Goal: Task Accomplishment & Management: Use online tool/utility

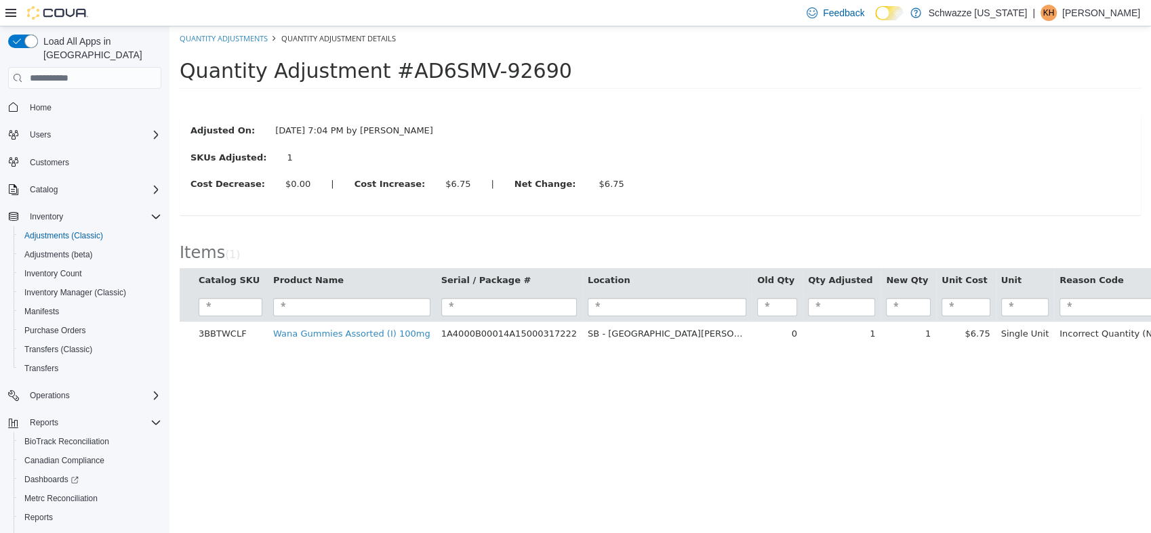
scroll to position [43, 0]
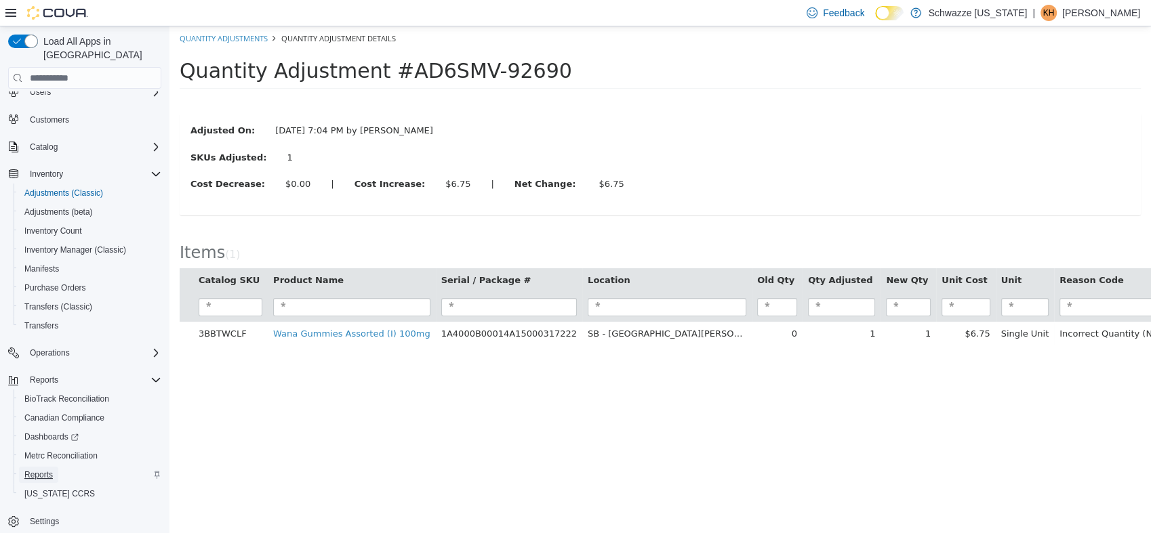
click at [58, 467] on link "Reports" at bounding box center [38, 475] width 39 height 16
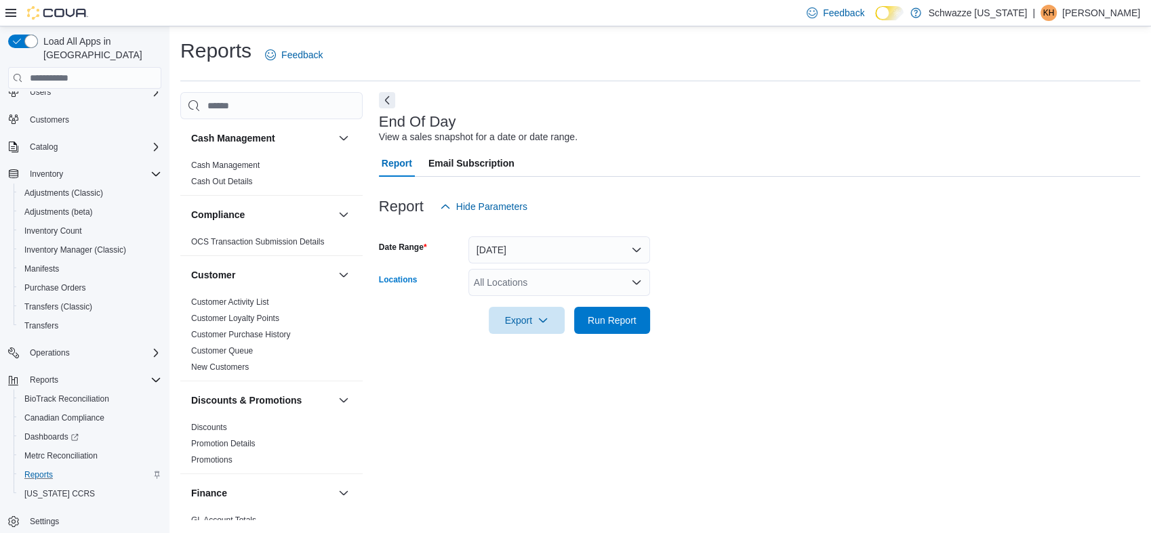
click at [538, 282] on div "All Locations" at bounding box center [559, 282] width 182 height 27
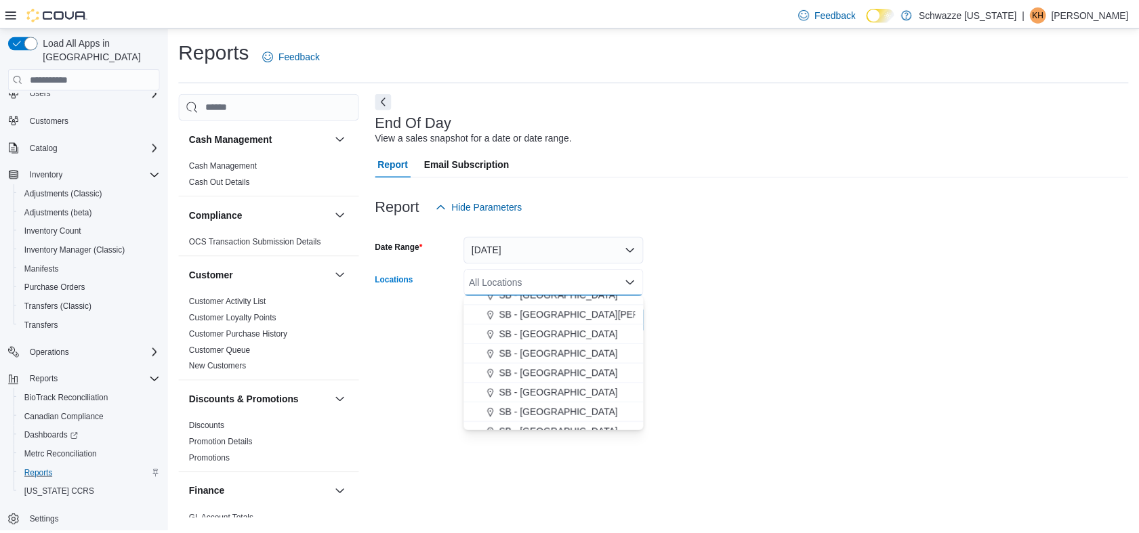
scroll to position [301, 0]
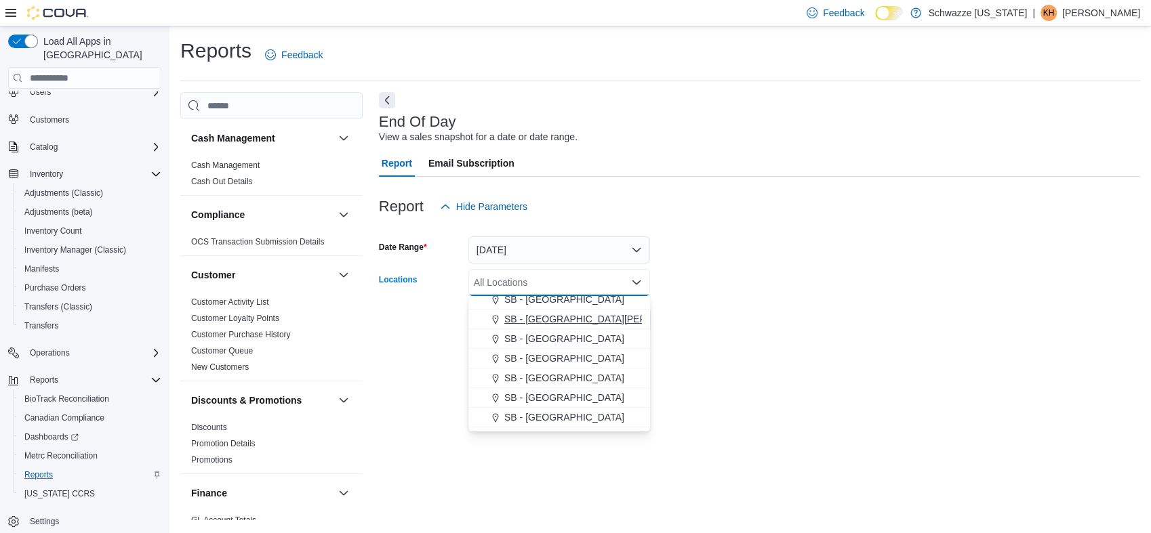
click at [552, 323] on span "SB - Fort Collins" at bounding box center [603, 319] width 198 height 14
click at [745, 302] on div at bounding box center [759, 301] width 761 height 11
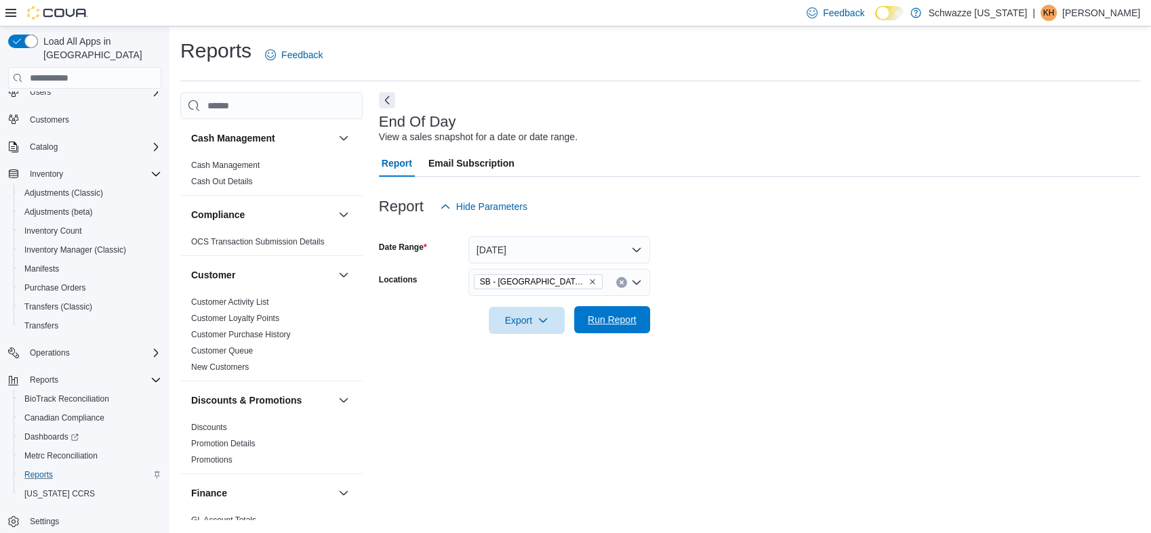
click at [638, 320] on span "Run Report" at bounding box center [612, 319] width 60 height 27
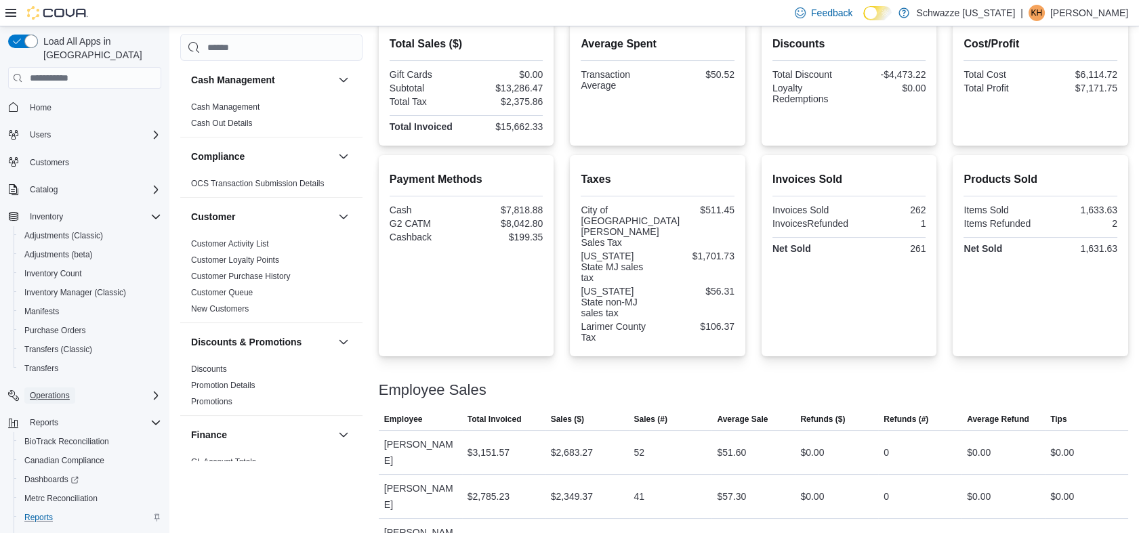
click at [61, 390] on span "Operations" at bounding box center [50, 395] width 40 height 11
click at [67, 409] on span "Cash Management" at bounding box center [58, 414] width 68 height 11
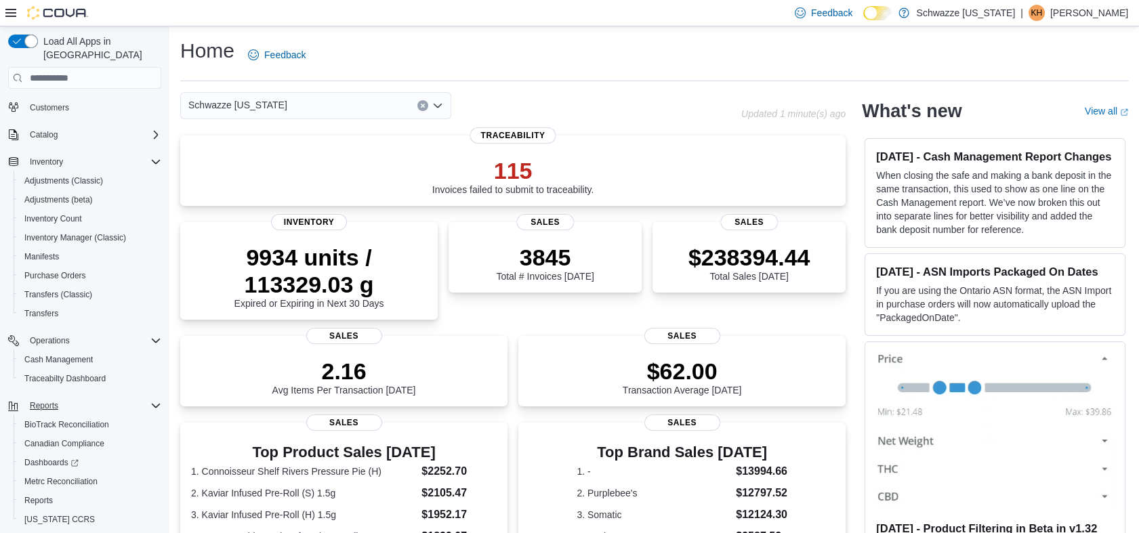
scroll to position [81, 0]
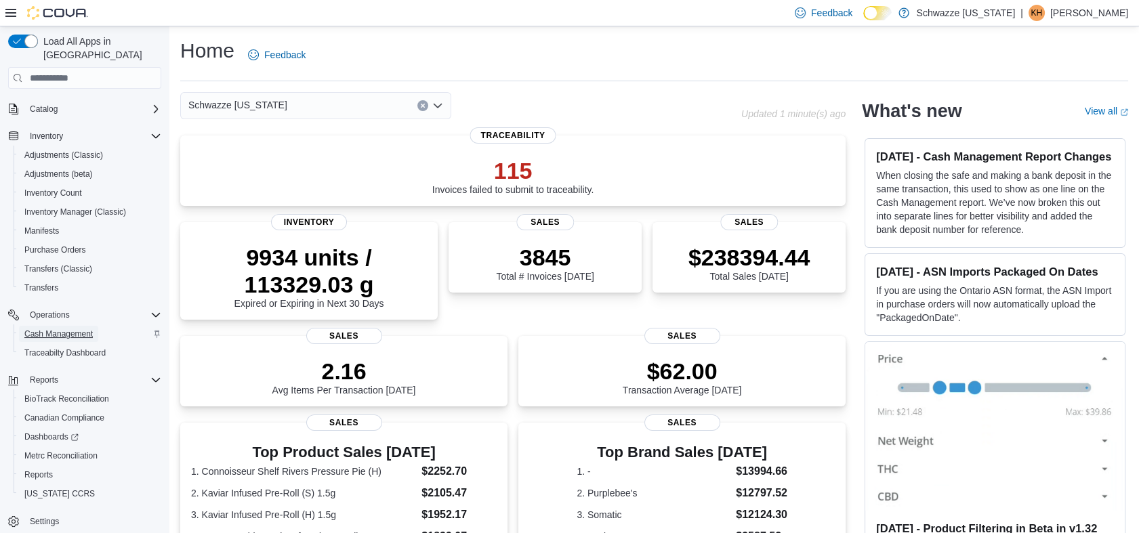
click at [76, 329] on span "Cash Management" at bounding box center [58, 334] width 68 height 11
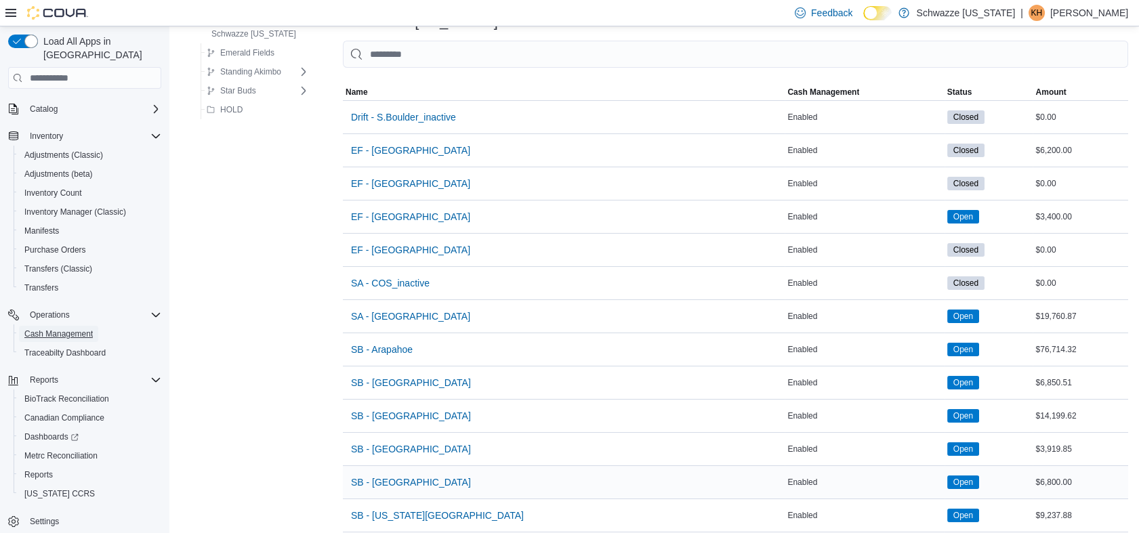
scroll to position [226, 0]
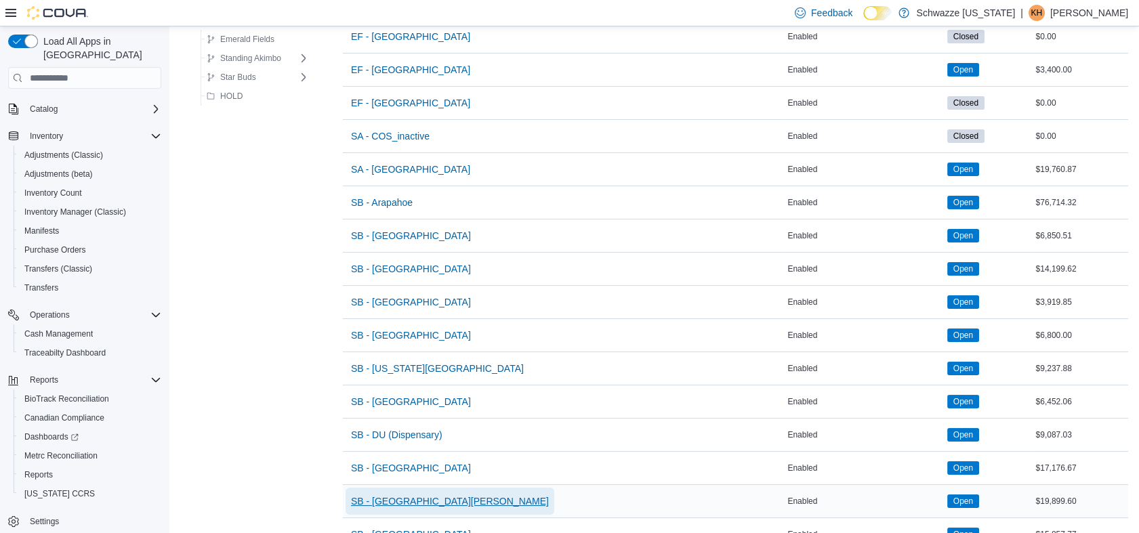
click at [401, 503] on span "SB - Fort Collins" at bounding box center [450, 502] width 198 height 14
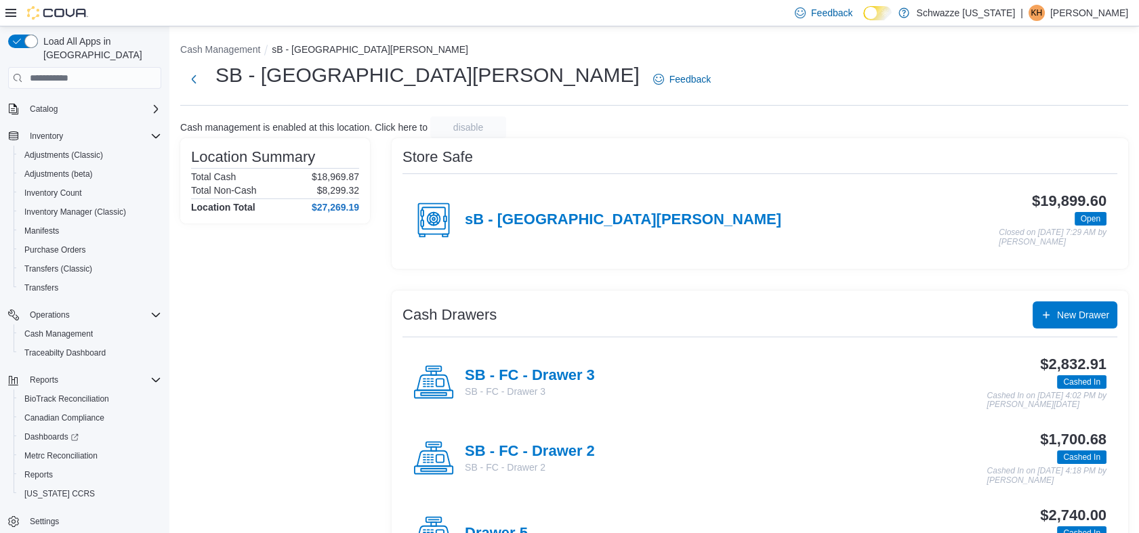
scroll to position [75, 0]
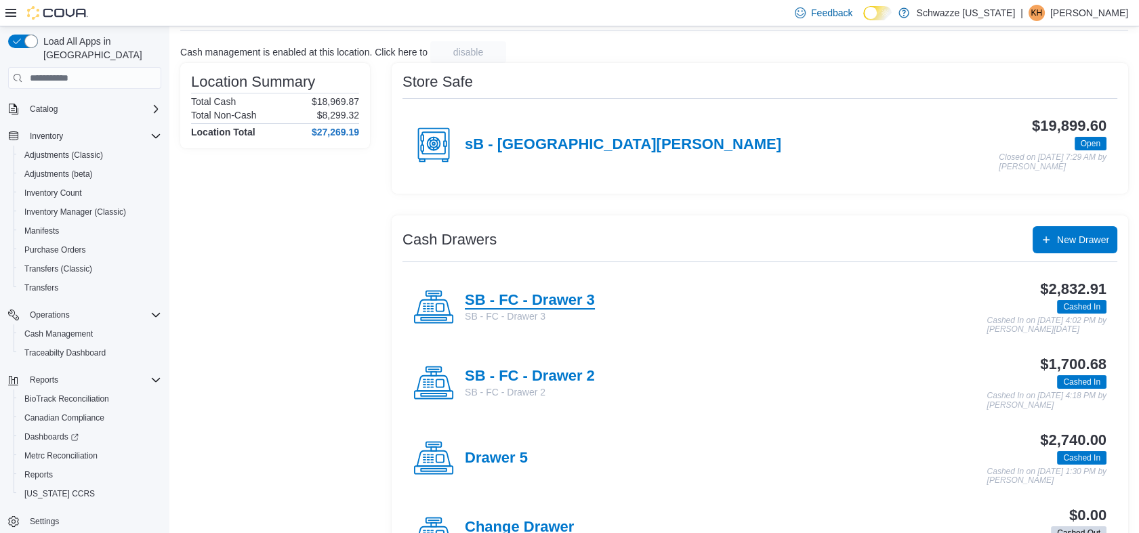
click at [555, 302] on h4 "SB - FC - Drawer 3" at bounding box center [530, 301] width 130 height 18
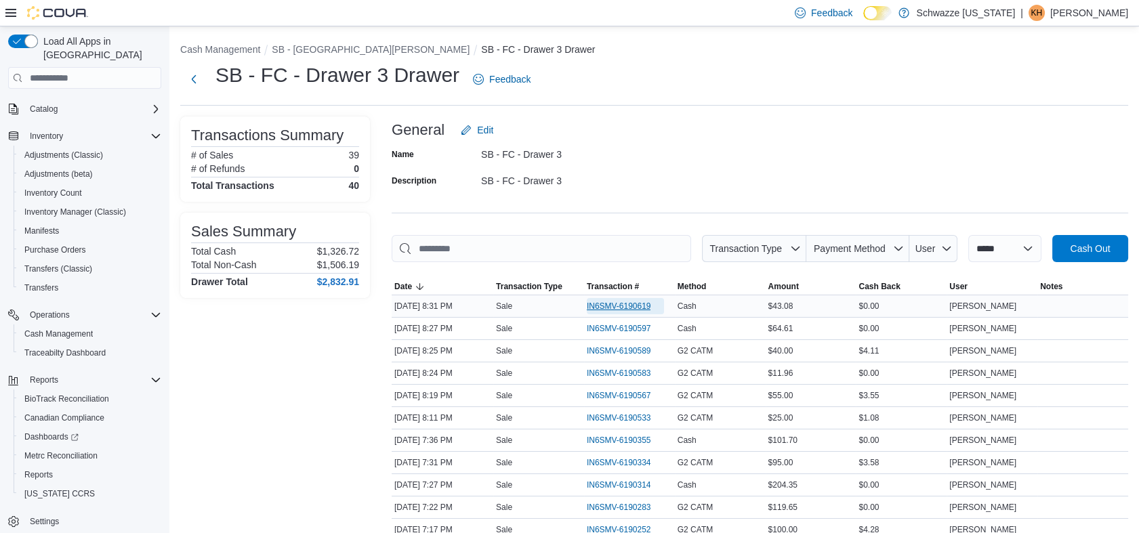
click at [627, 302] on span "IN6SMV-6190619" at bounding box center [619, 306] width 64 height 11
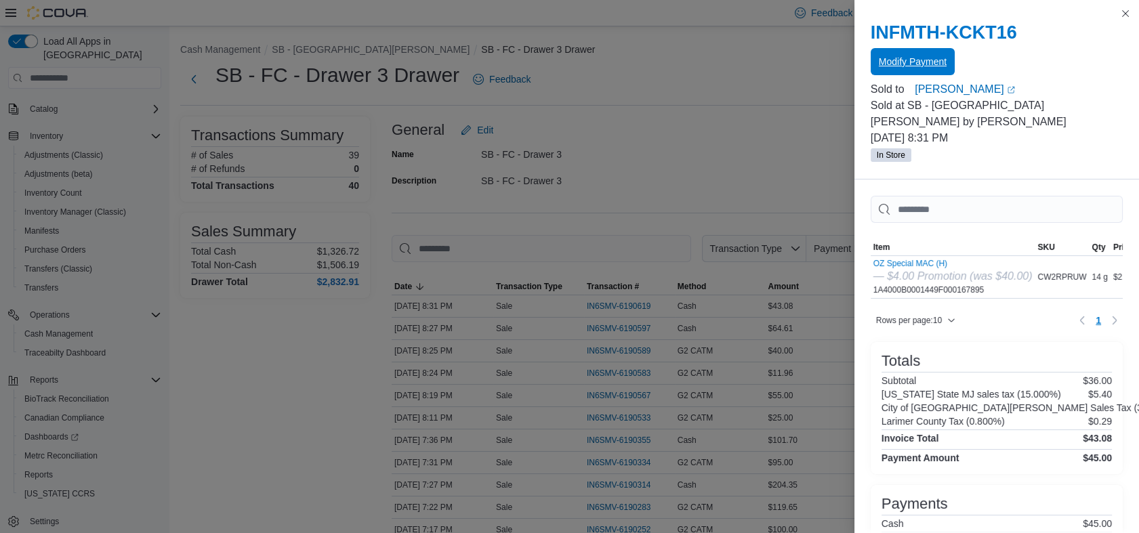
click at [924, 66] on span "Modify Payment" at bounding box center [913, 62] width 68 height 14
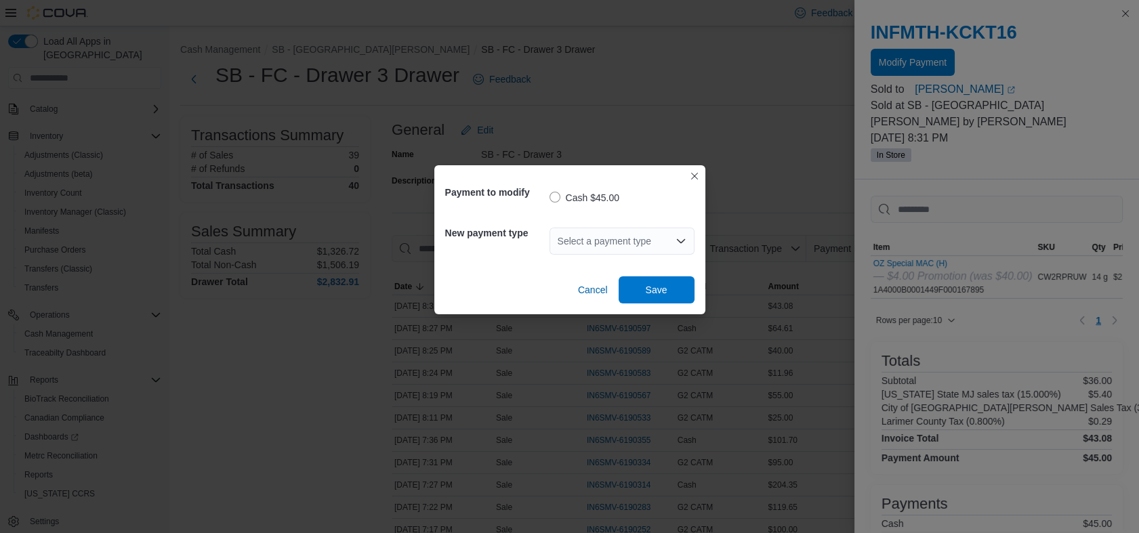
click at [600, 241] on div "Select a payment type" at bounding box center [622, 241] width 145 height 27
click at [600, 278] on span "G2 CATM" at bounding box center [629, 284] width 112 height 14
click at [656, 286] on span "Save" at bounding box center [657, 290] width 22 height 14
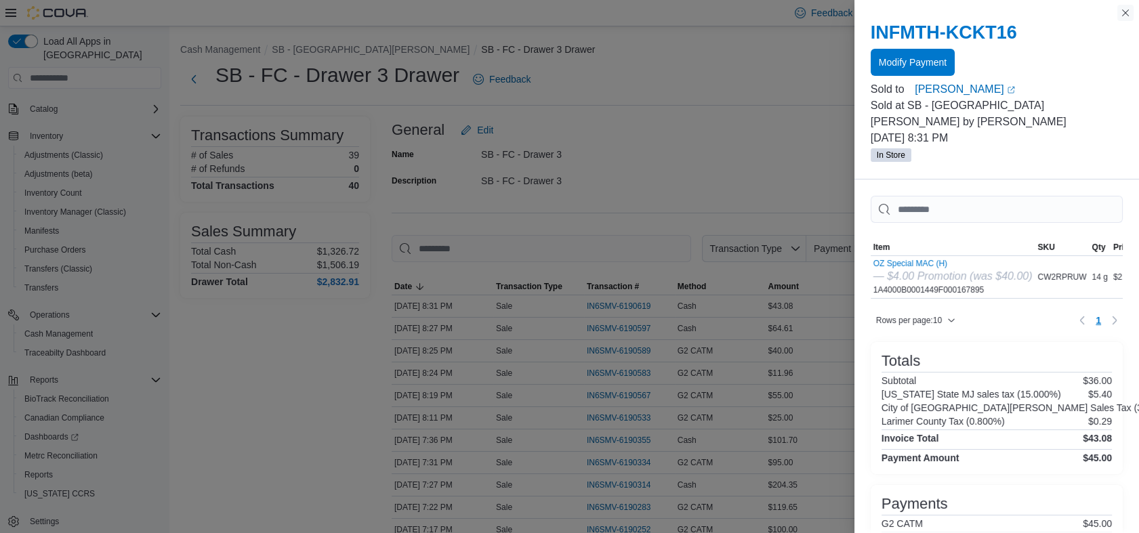
click at [1125, 11] on button "Close this dialog" at bounding box center [1125, 13] width 16 height 16
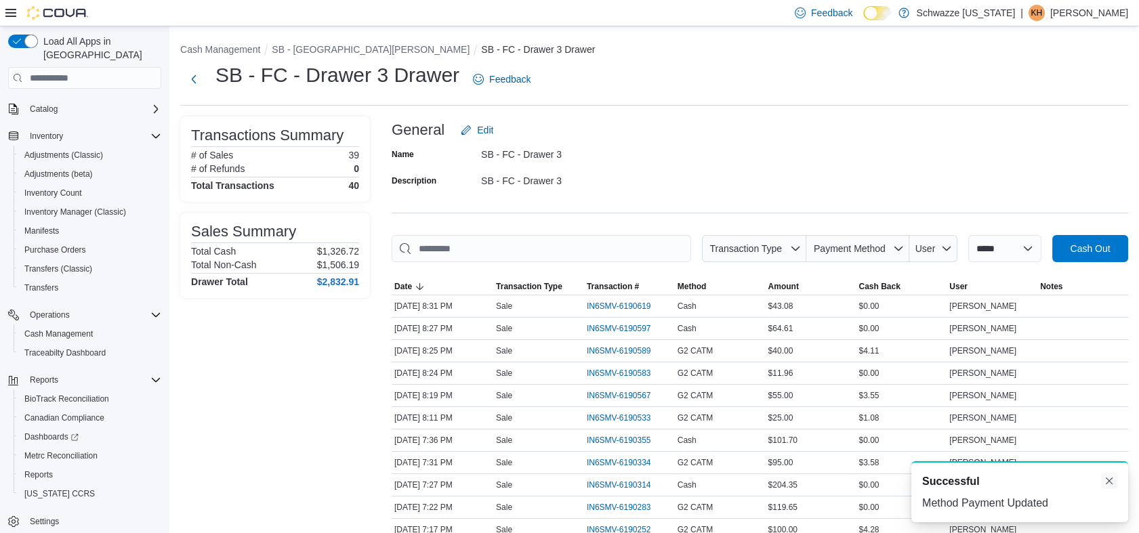
click at [1113, 488] on button "Dismiss toast" at bounding box center [1109, 481] width 16 height 16
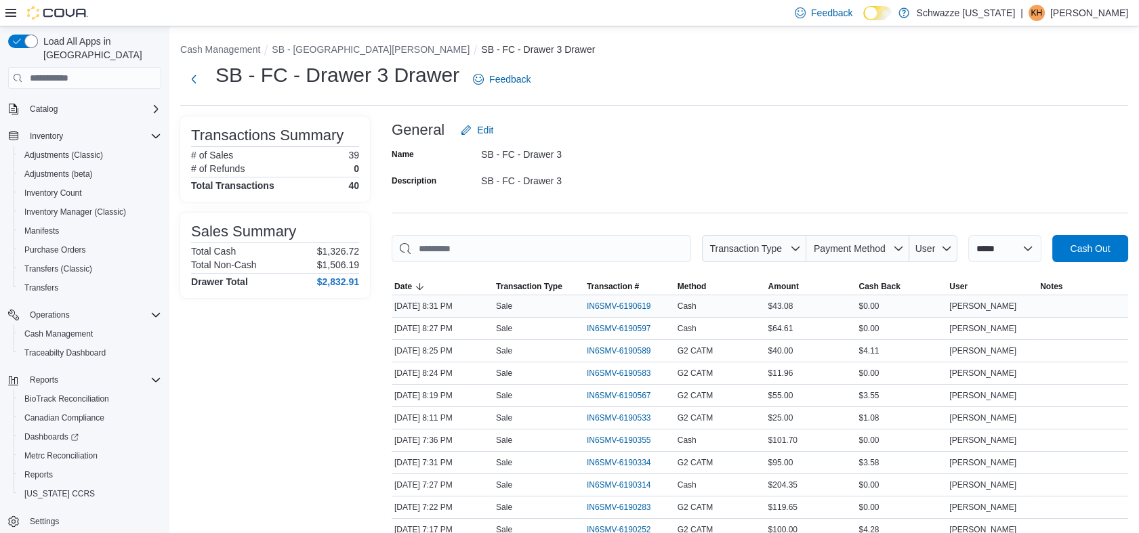
click at [888, 312] on div "$0.00" at bounding box center [901, 306] width 91 height 16
click at [874, 309] on div "$0.00" at bounding box center [901, 306] width 91 height 16
click at [835, 288] on span "Amount" at bounding box center [811, 286] width 91 height 16
click at [899, 287] on span "Cash Back" at bounding box center [878, 286] width 41 height 11
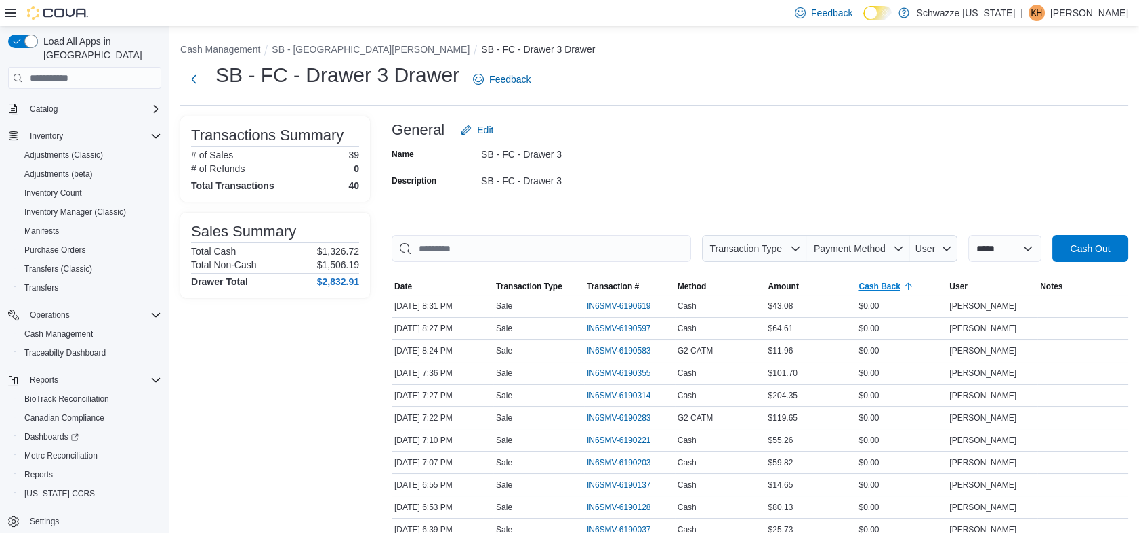
click at [878, 290] on span "Cash Back" at bounding box center [878, 286] width 41 height 11
drag, startPoint x: 49, startPoint y: 459, endPoint x: 105, endPoint y: 415, distance: 71.0
click at [49, 470] on span "Reports" at bounding box center [38, 475] width 28 height 11
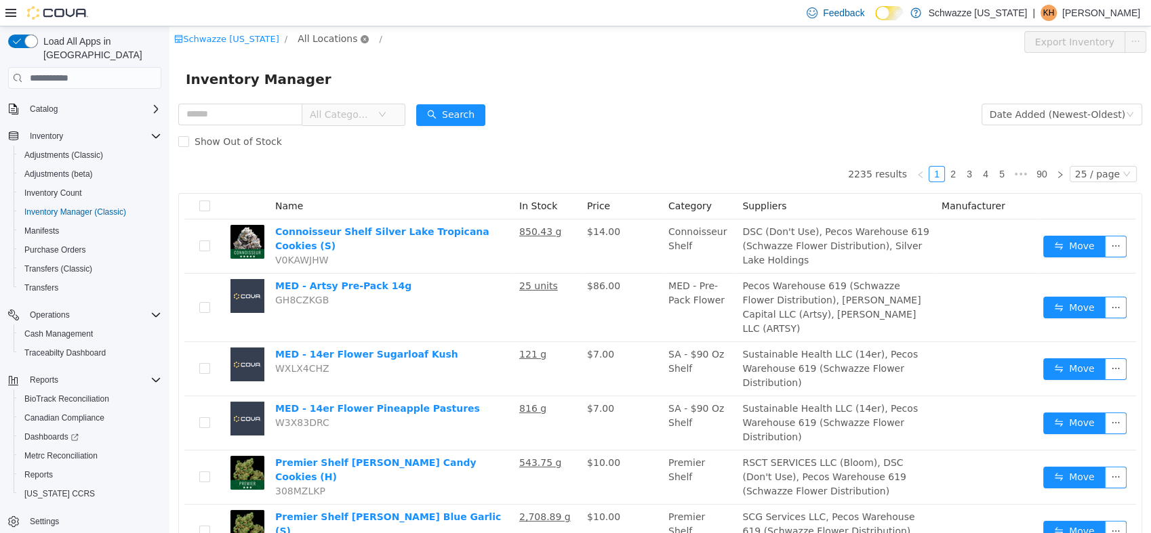
click at [360, 39] on icon "icon: close-circle" at bounding box center [364, 39] width 8 height 8
click at [304, 46] on span "All Locations" at bounding box center [333, 39] width 81 height 16
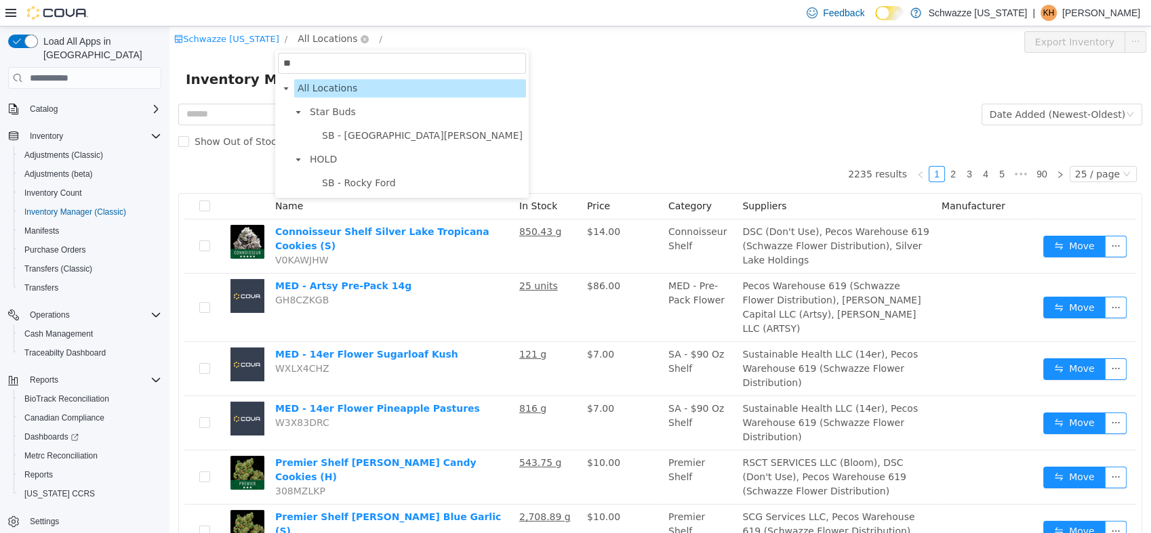
type input "***"
click at [363, 138] on span "SB - Fort Collins" at bounding box center [422, 135] width 201 height 11
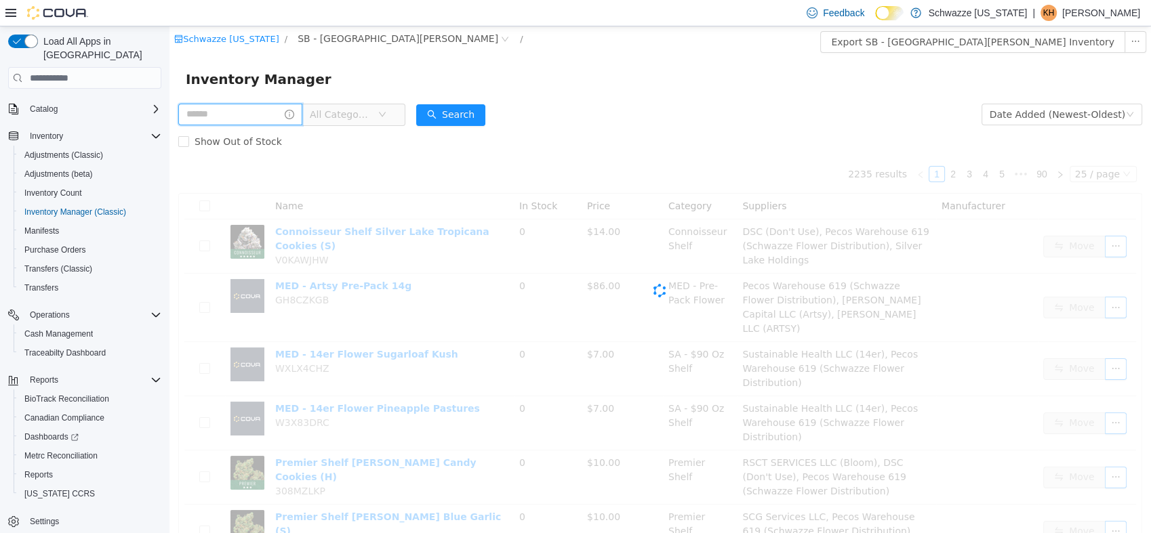
click at [238, 115] on input "text" at bounding box center [240, 115] width 124 height 22
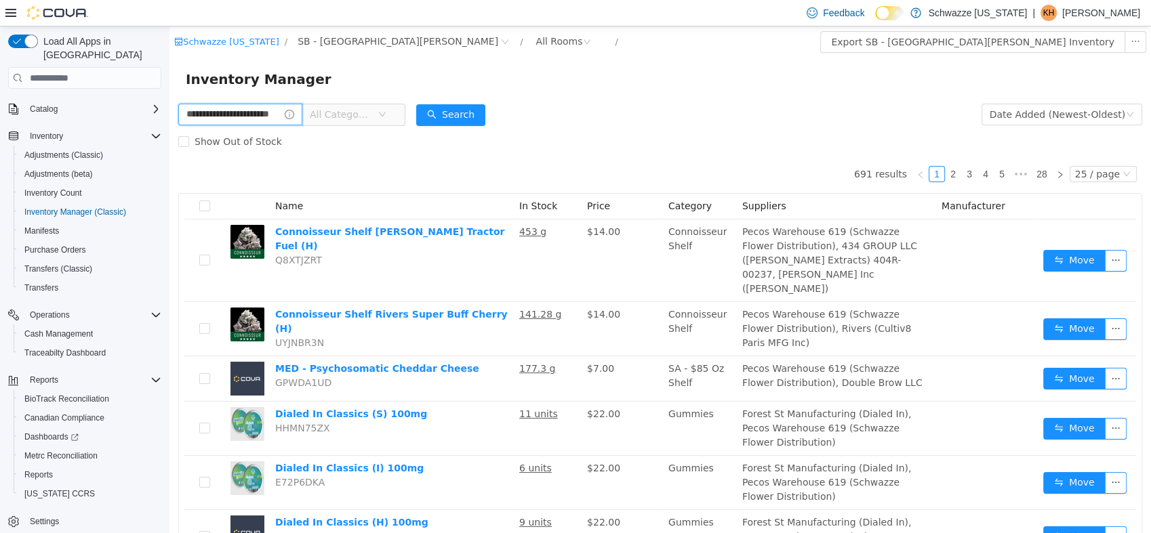
type input "**********"
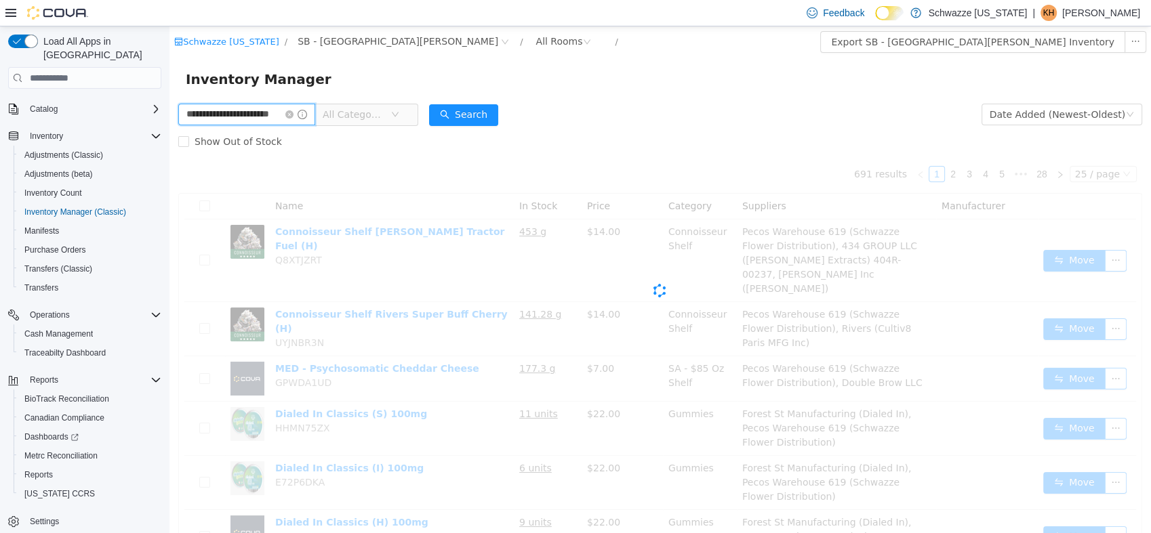
scroll to position [0, 17]
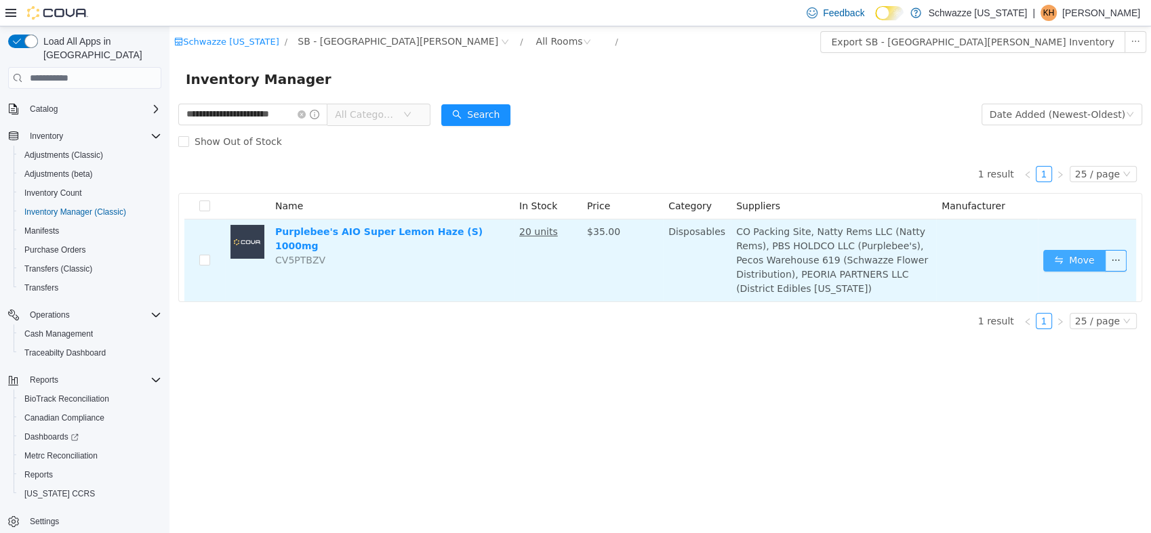
click at [1068, 253] on button "Move" at bounding box center [1074, 261] width 62 height 22
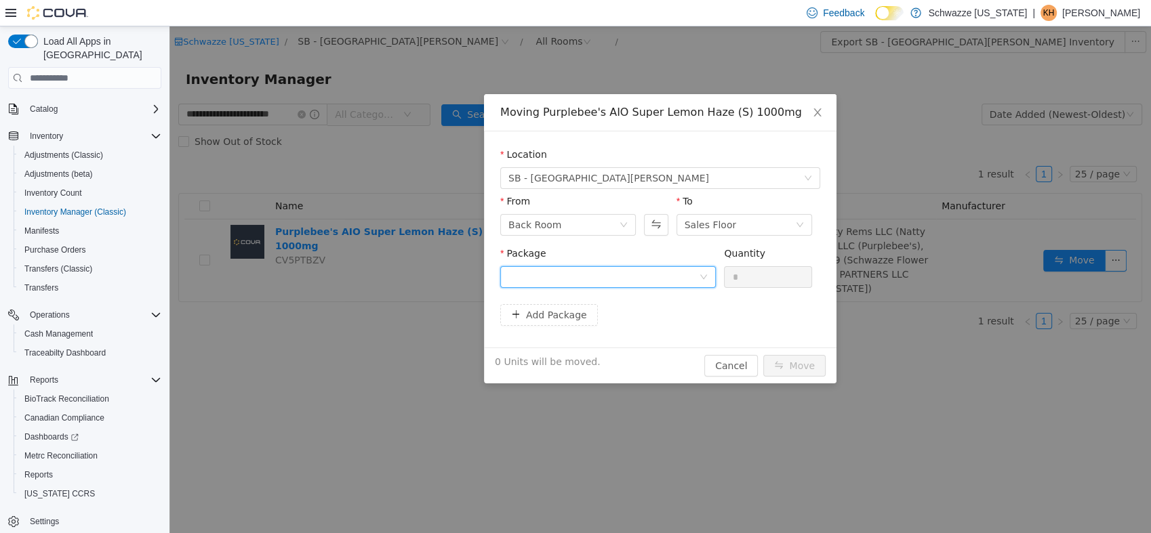
click at [699, 277] on icon "icon: down" at bounding box center [703, 277] width 8 height 8
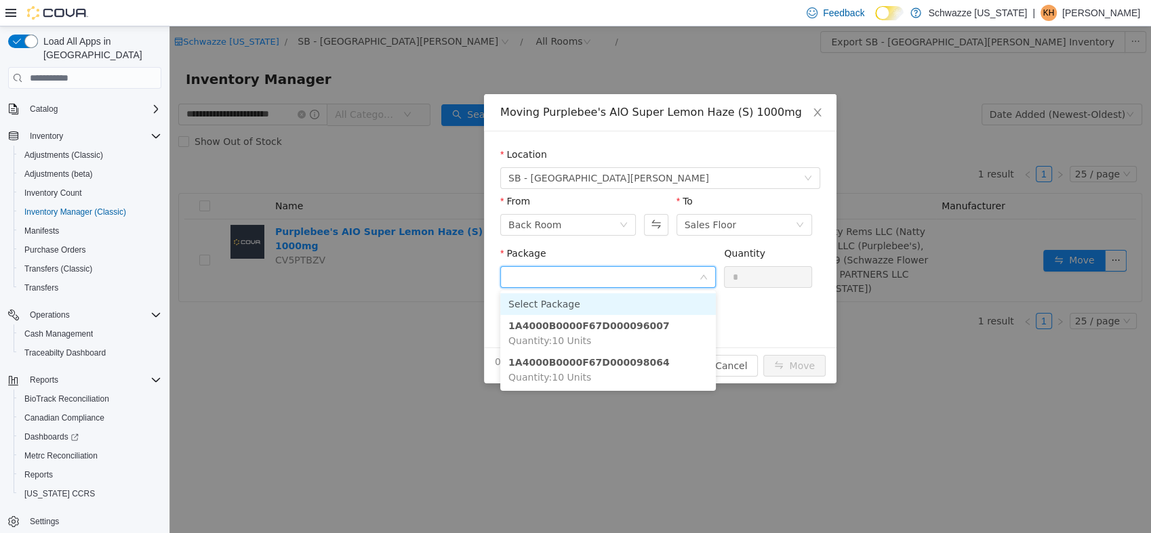
click at [645, 367] on li "1A4000B0000F67D000098064 Quantity : 10 Units" at bounding box center [607, 370] width 215 height 37
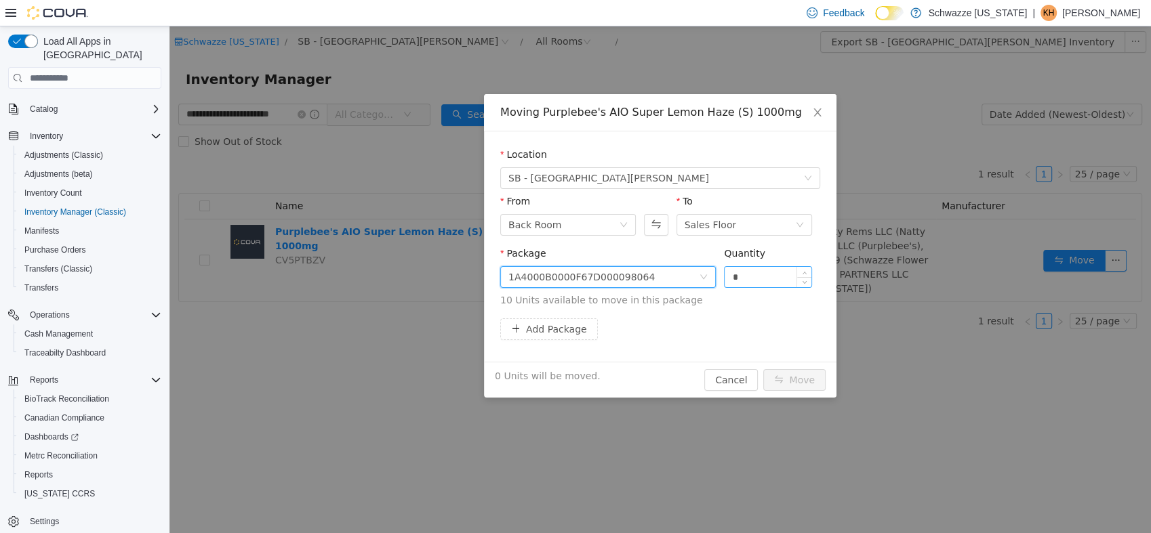
click at [785, 275] on input "*" at bounding box center [767, 277] width 87 height 20
click at [802, 378] on button "Move" at bounding box center [794, 380] width 62 height 22
type input "**"
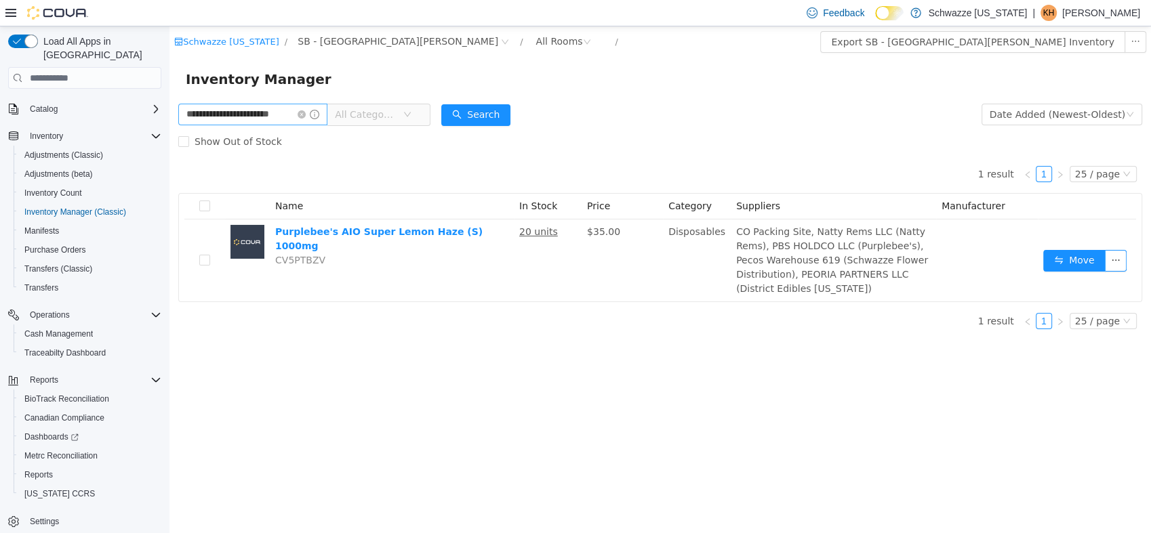
click at [308, 116] on span at bounding box center [308, 114] width 22 height 9
click at [302, 117] on icon "icon: close-circle" at bounding box center [301, 114] width 8 height 8
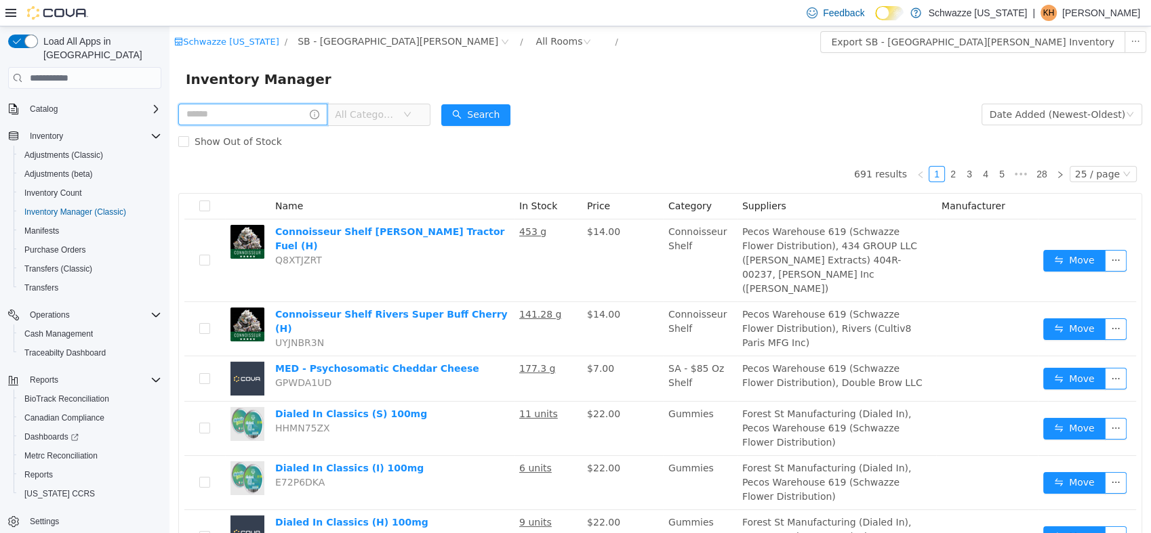
click at [248, 115] on input "text" at bounding box center [252, 115] width 149 height 22
type input "**********"
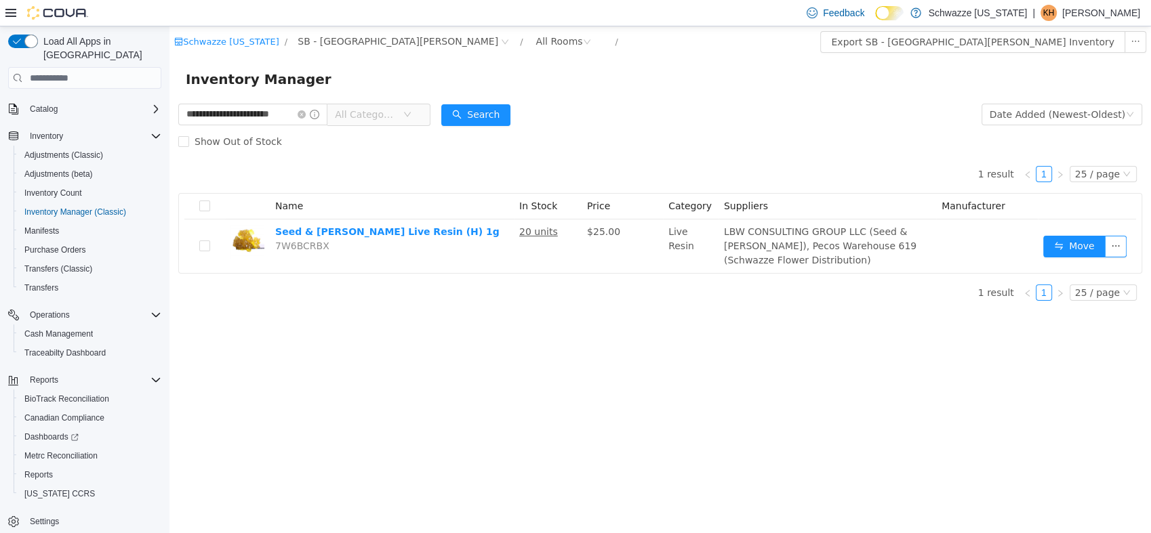
drag, startPoint x: 389, startPoint y: 30, endPoint x: 785, endPoint y: 310, distance: 485.2
click at [677, 344] on div "**********" at bounding box center [659, 279] width 981 height 507
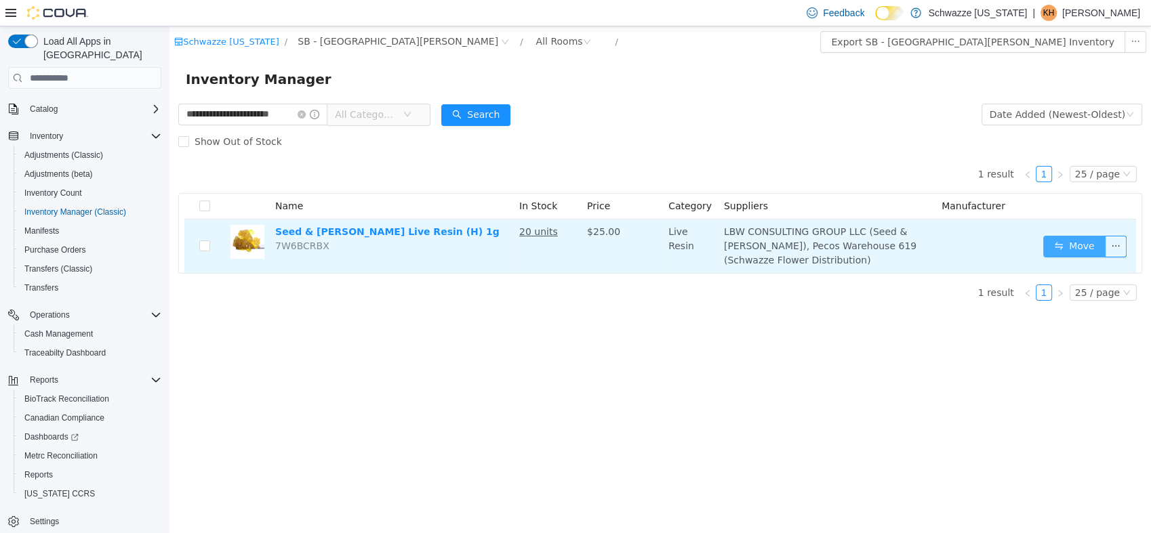
click at [1064, 254] on button "Move" at bounding box center [1074, 247] width 62 height 22
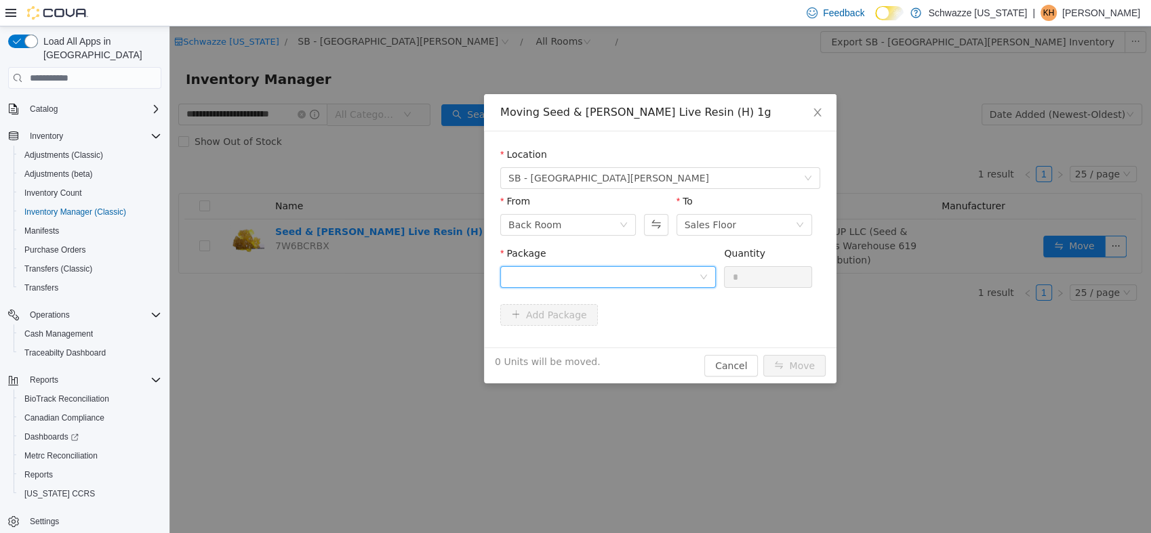
click at [653, 270] on div at bounding box center [603, 277] width 190 height 20
click at [838, 371] on div "Moving Seed & Smith Live Resin (H) 1g Location SB - Fort Collins From Back Room…" at bounding box center [659, 279] width 981 height 507
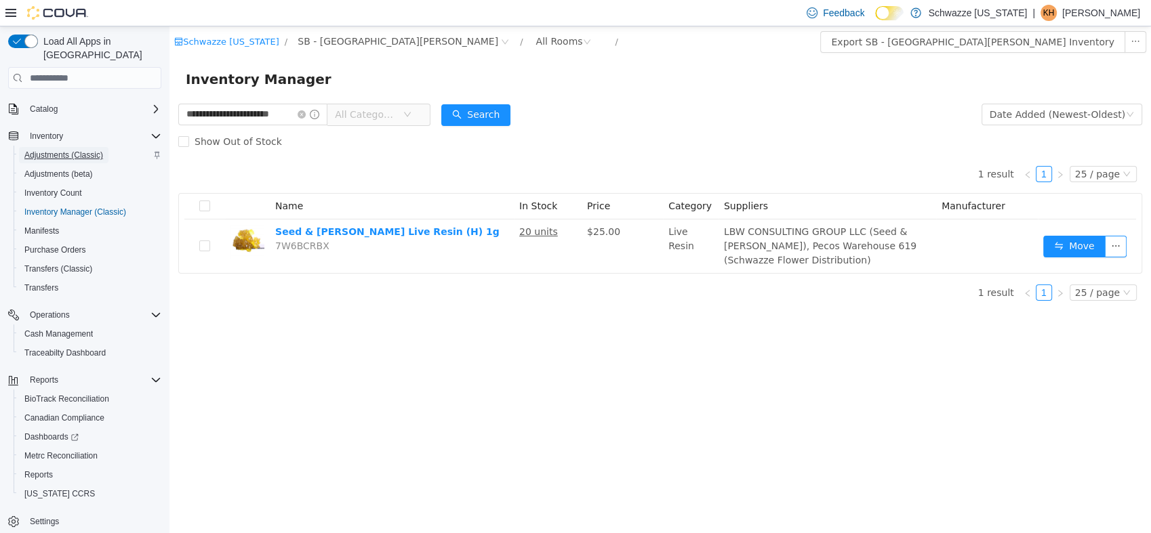
click at [60, 150] on span "Adjustments (Classic)" at bounding box center [63, 155] width 79 height 11
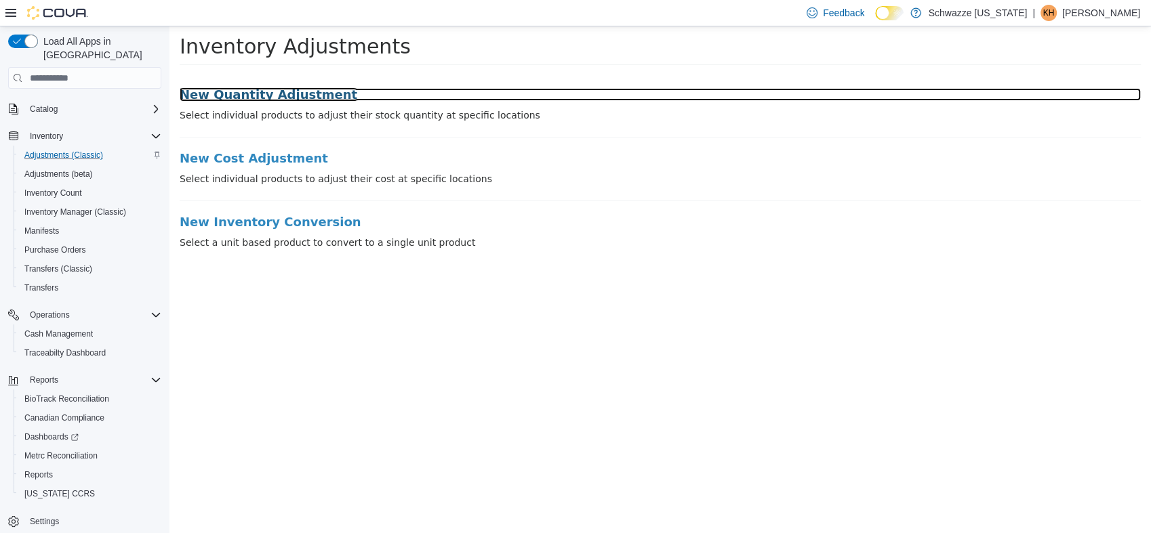
click at [292, 95] on h3 "New Quantity Adjustment" at bounding box center [660, 95] width 961 height 14
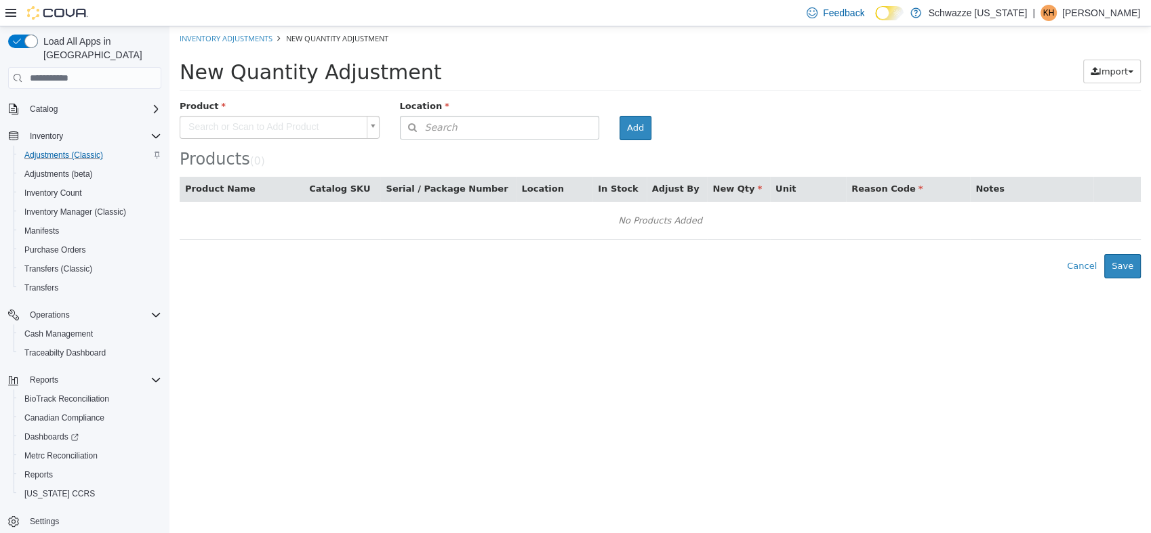
click at [292, 129] on body "× Inventory Adjustments New Quantity Adjustment New Quantity Adjustment Import …" at bounding box center [659, 152] width 981 height 252
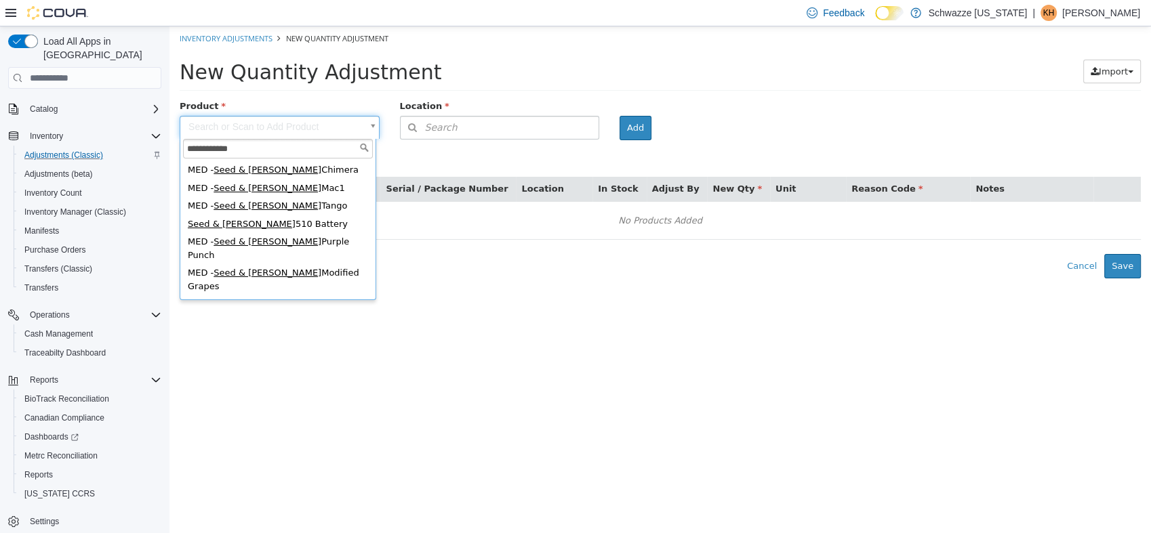
drag, startPoint x: 267, startPoint y: 136, endPoint x: 93, endPoint y: 133, distance: 174.1
click at [169, 133] on html "× Inventory Adjustments New Quantity Adjustment New Quantity Adjustment Import …" at bounding box center [659, 152] width 981 height 252
type input "**********"
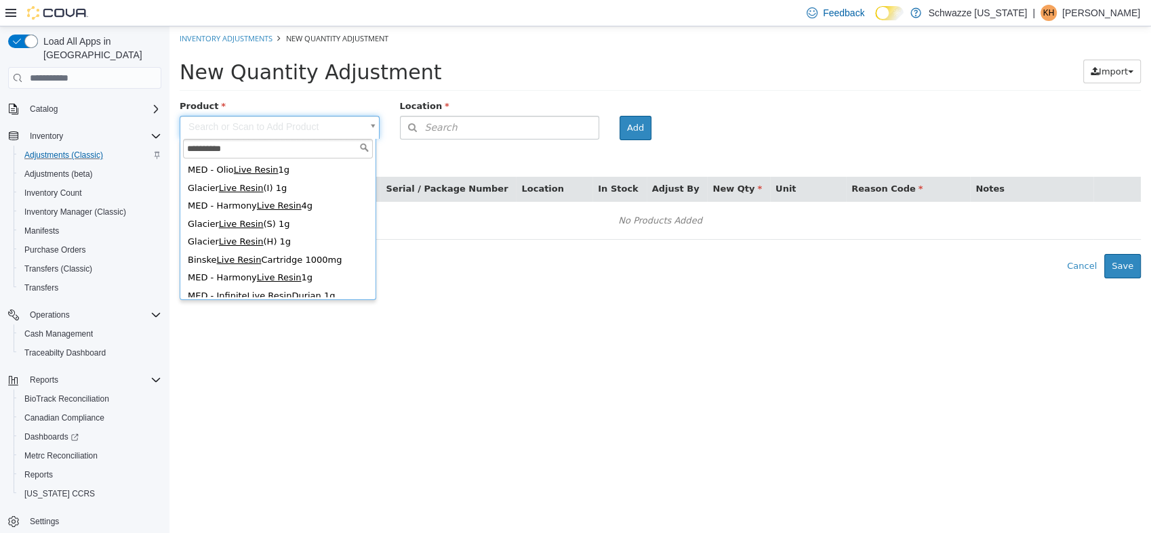
scroll to position [3, 0]
click at [413, 278] on html "× Inventory Adjustments New Quantity Adjustment New Quantity Adjustment Import …" at bounding box center [659, 152] width 981 height 252
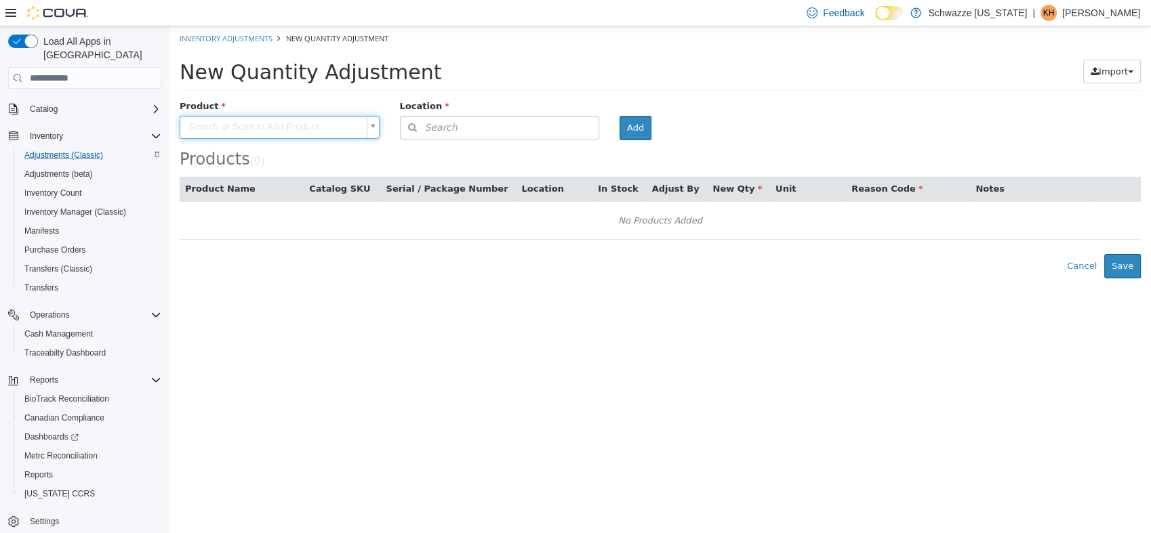
scroll to position [0, 0]
click at [91, 207] on span "Inventory Manager (Classic)" at bounding box center [75, 212] width 102 height 11
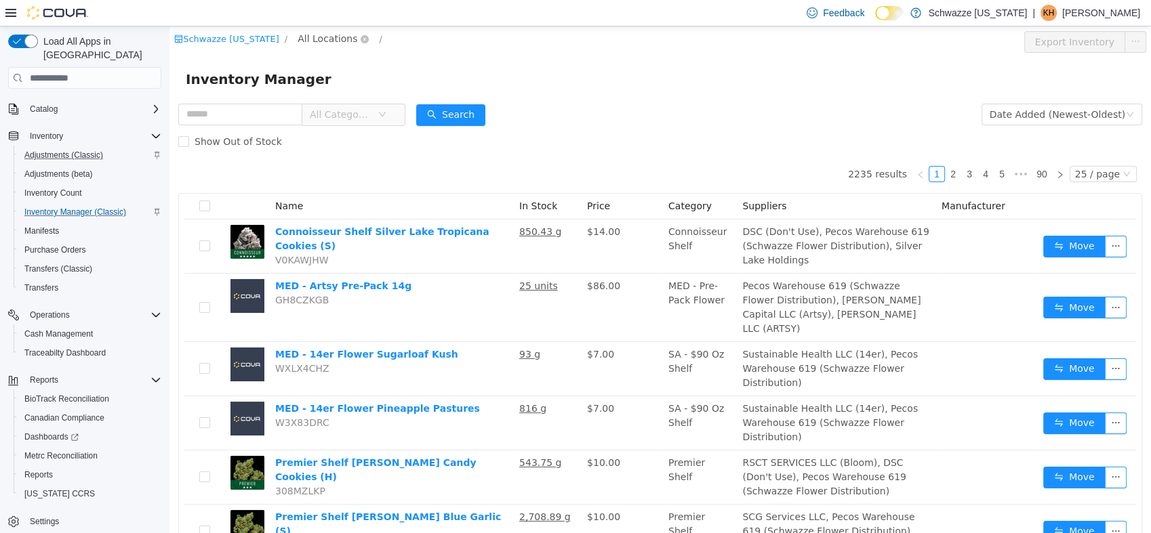
click at [320, 37] on span "All Locations" at bounding box center [327, 38] width 60 height 15
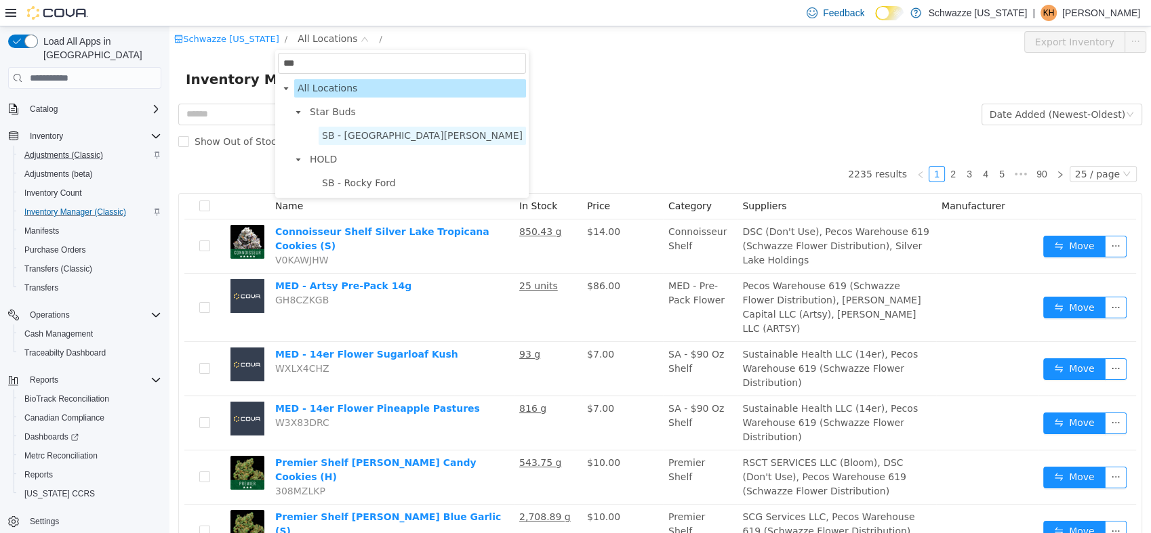
type input "***"
click at [358, 131] on span "SB - Fort Collins" at bounding box center [422, 135] width 201 height 11
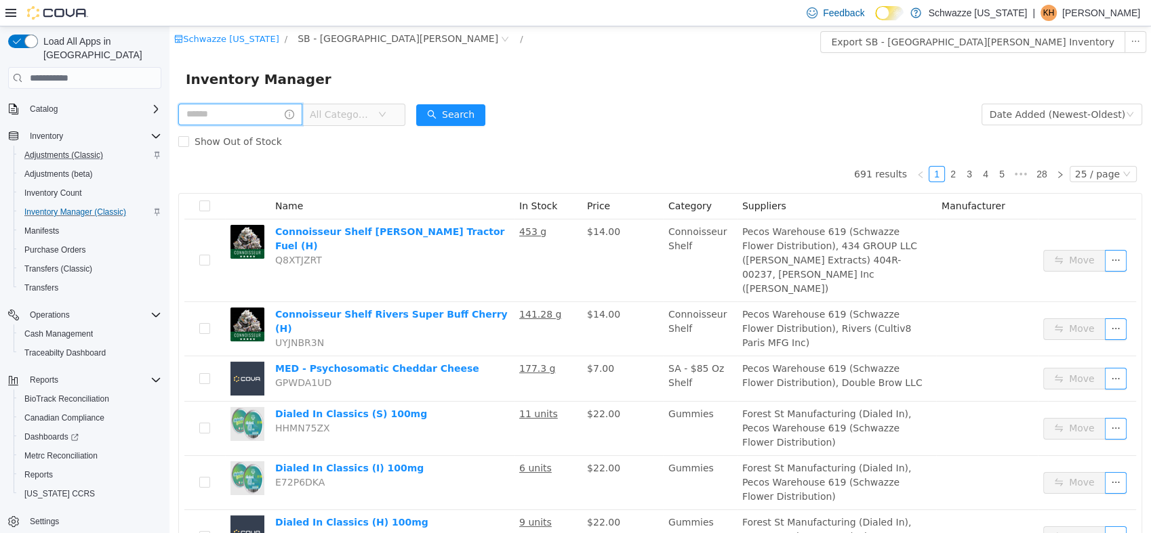
click at [222, 109] on input "text" at bounding box center [240, 115] width 124 height 22
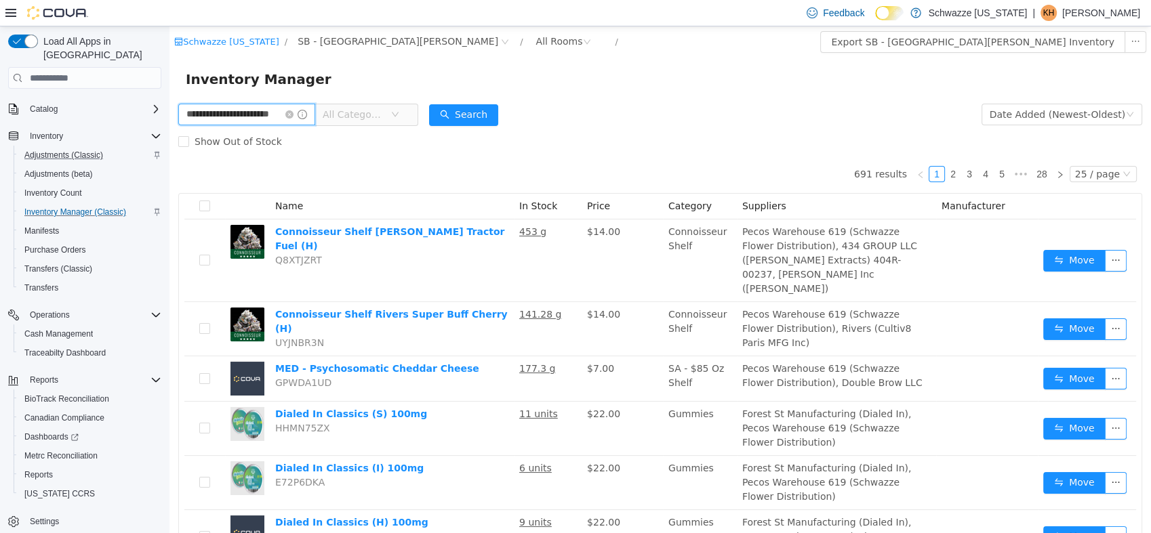
type input "**********"
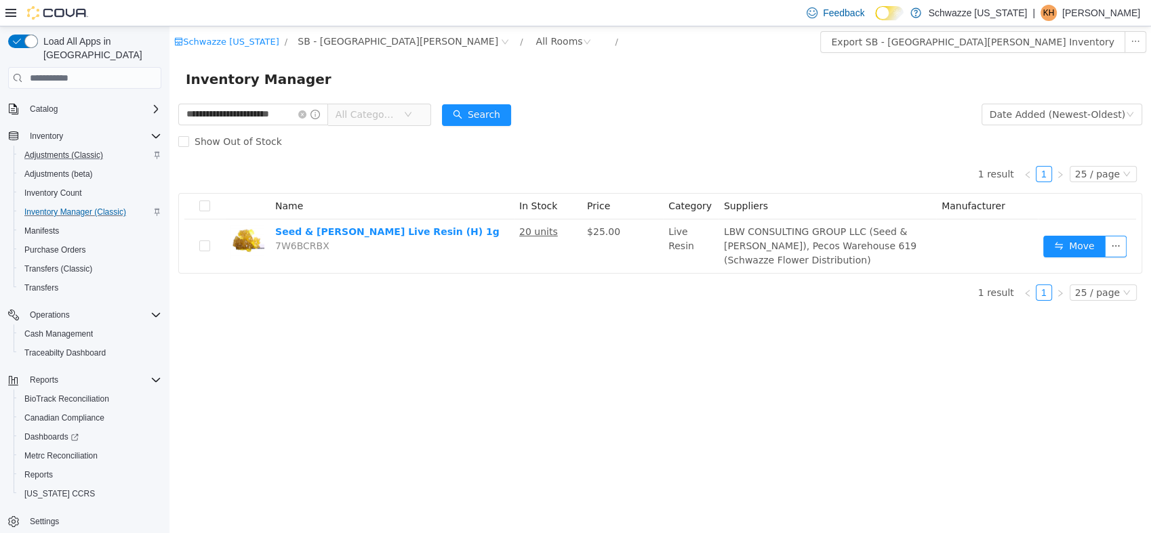
drag, startPoint x: 392, startPoint y: 236, endPoint x: 356, endPoint y: 343, distance: 112.1
click at [356, 343] on div "**********" at bounding box center [659, 279] width 981 height 507
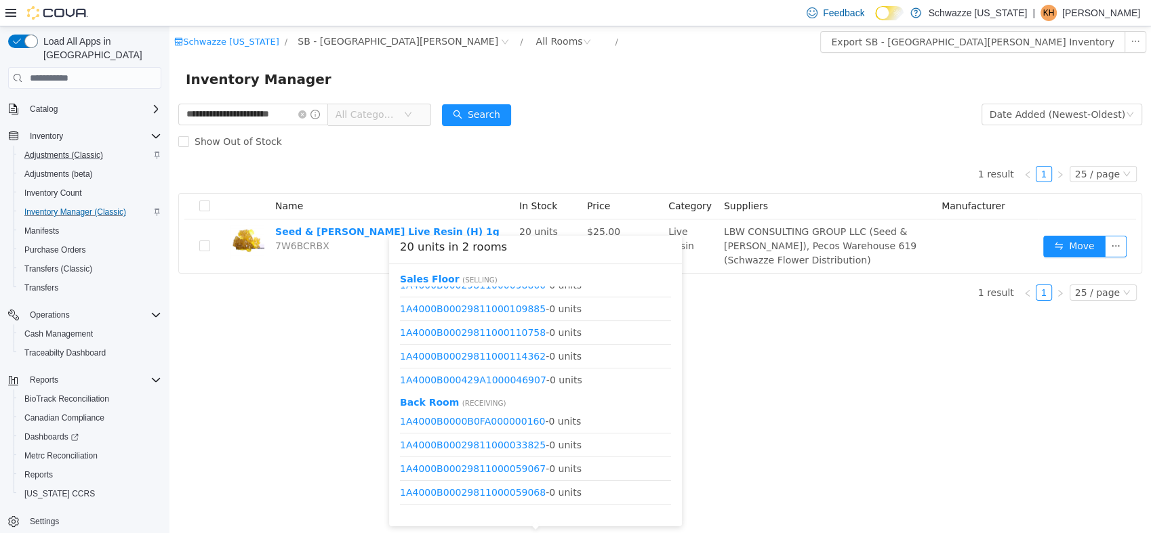
scroll to position [728, 0]
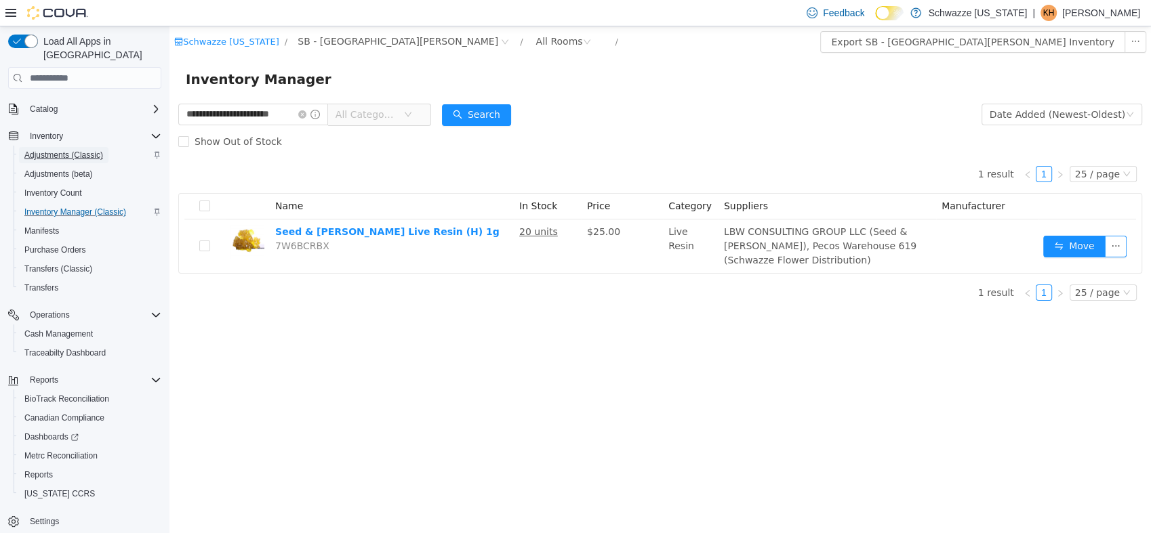
click at [87, 150] on span "Adjustments (Classic)" at bounding box center [63, 155] width 79 height 11
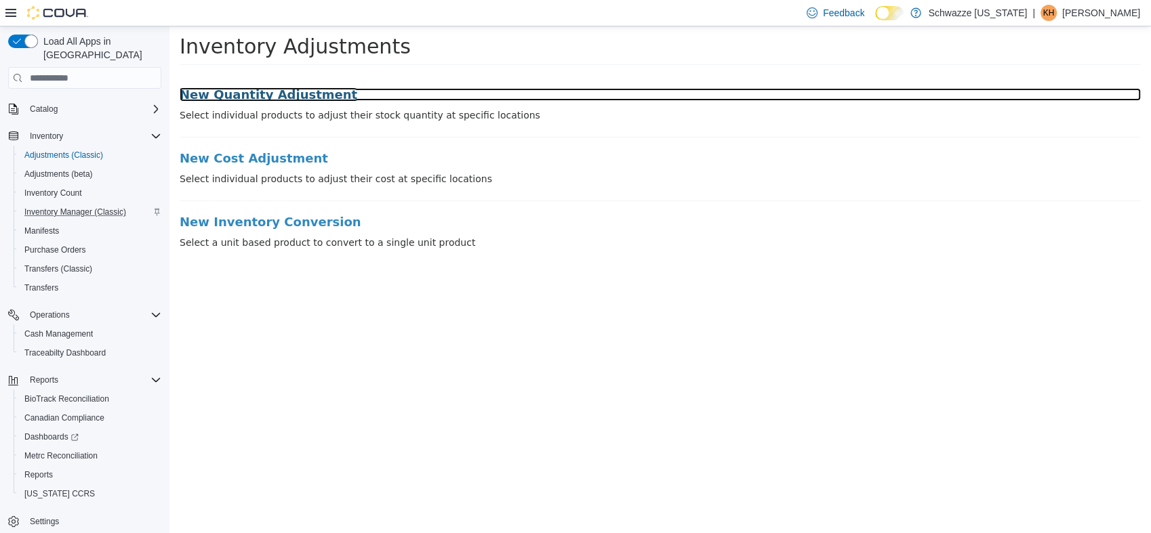
click at [302, 96] on h3 "New Quantity Adjustment" at bounding box center [660, 95] width 961 height 14
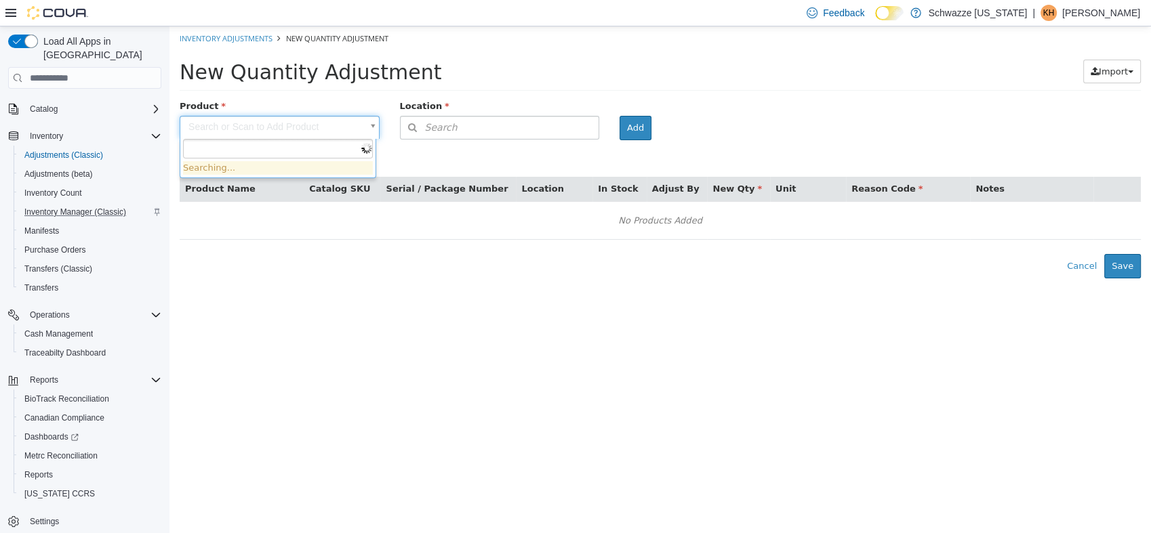
click at [283, 133] on body "× Inventory Adjustments New Quantity Adjustment New Quantity Adjustment Import …" at bounding box center [659, 152] width 981 height 252
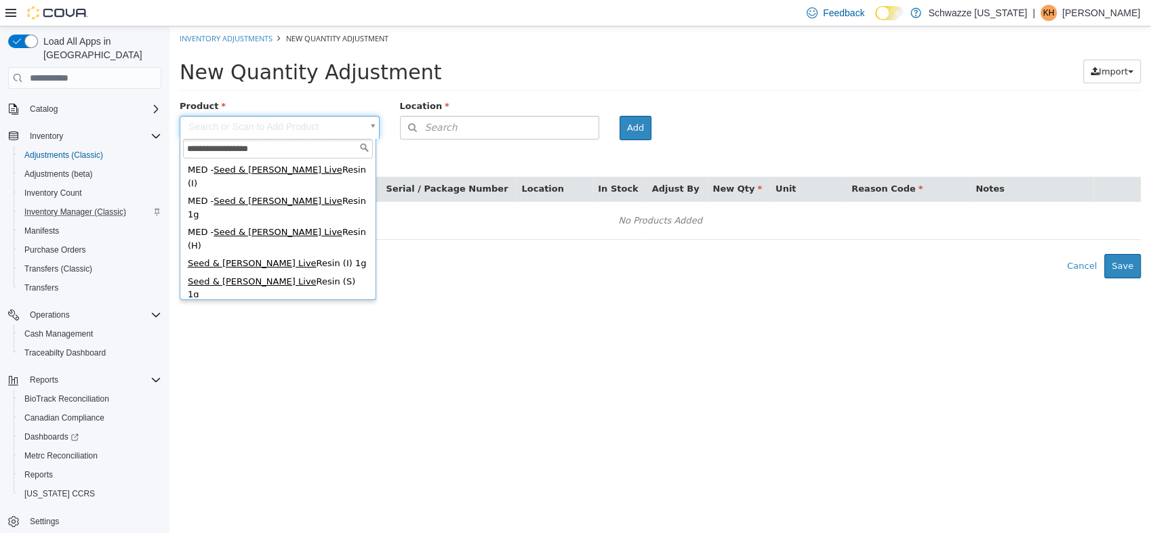
type input "**********"
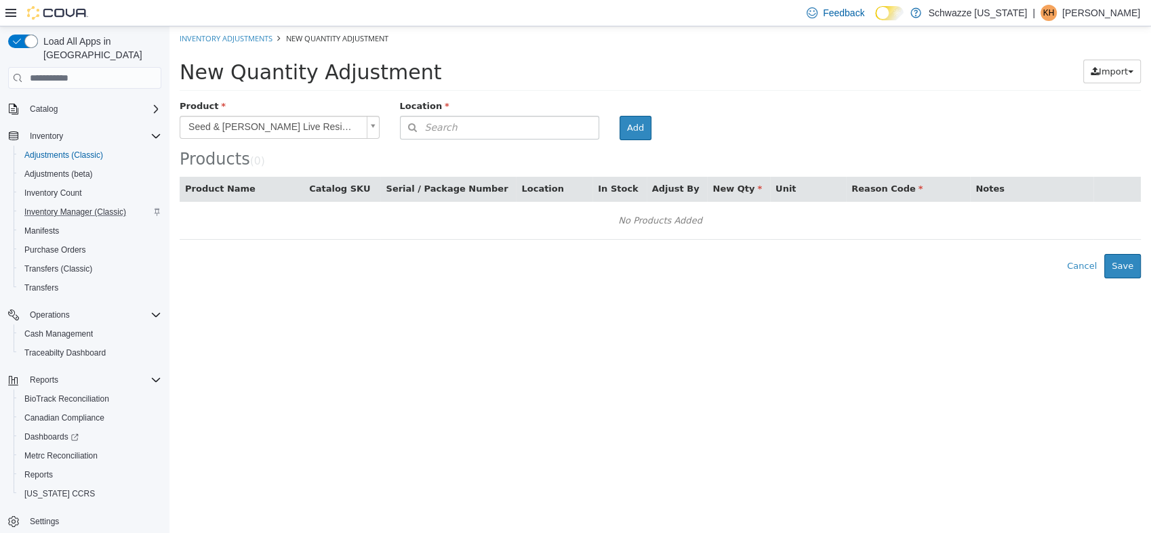
click at [484, 114] on div "Location" at bounding box center [500, 108] width 220 height 17
click at [481, 120] on button "Search" at bounding box center [500, 128] width 200 height 24
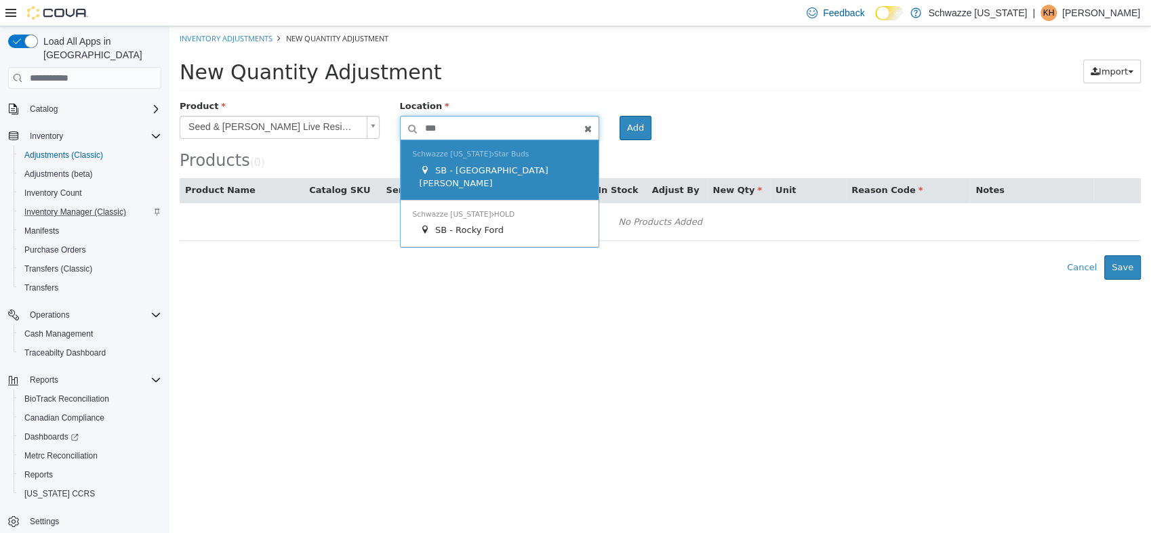
type input "***"
click at [488, 153] on span "Schwazze Colorado Star Buds" at bounding box center [471, 154] width 117 height 9
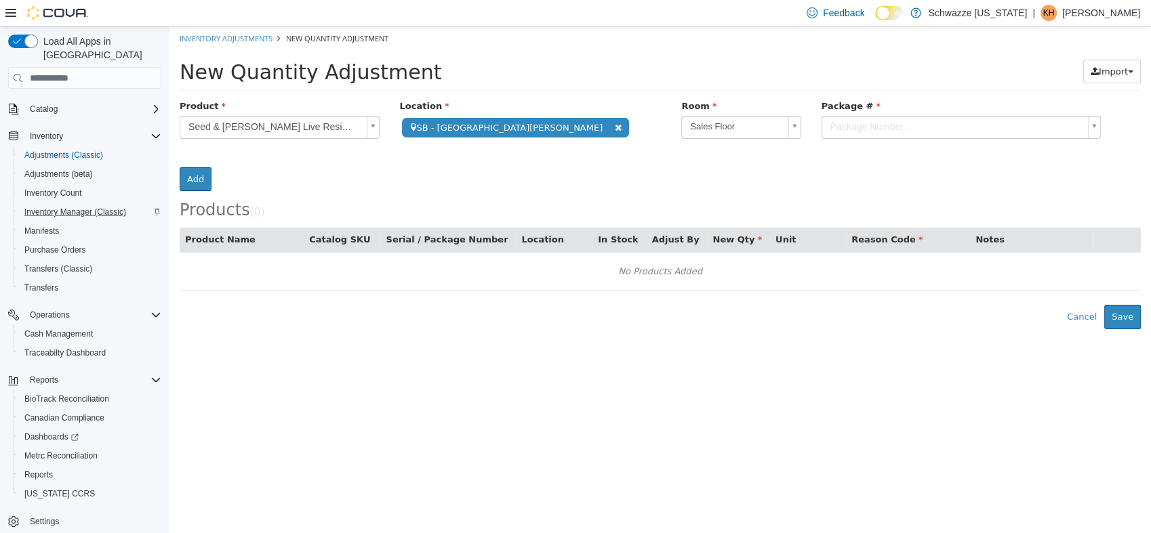
click at [808, 133] on body "**********" at bounding box center [659, 177] width 981 height 303
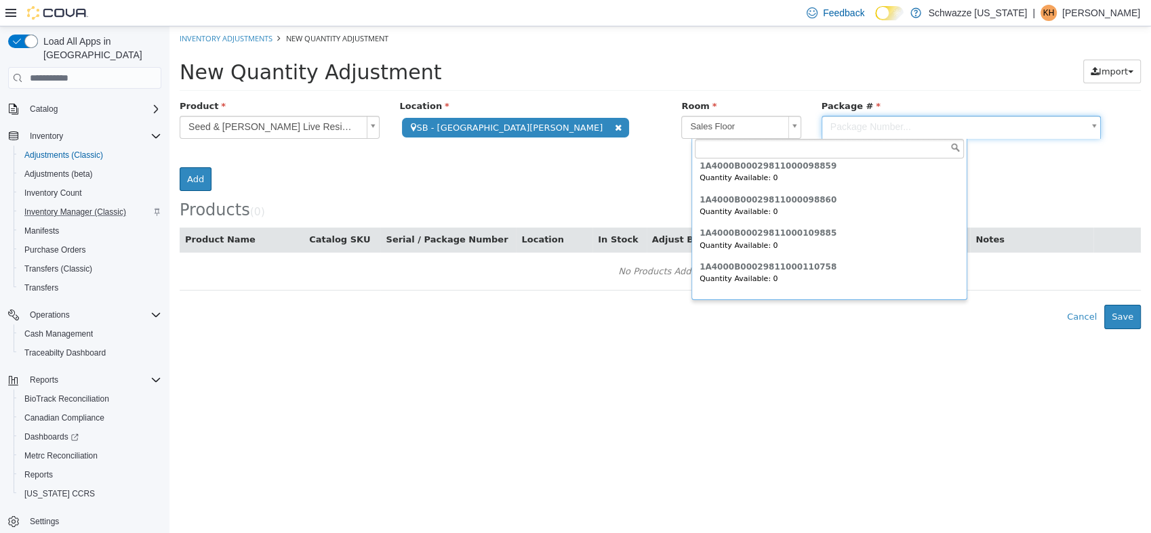
scroll to position [1043, 0]
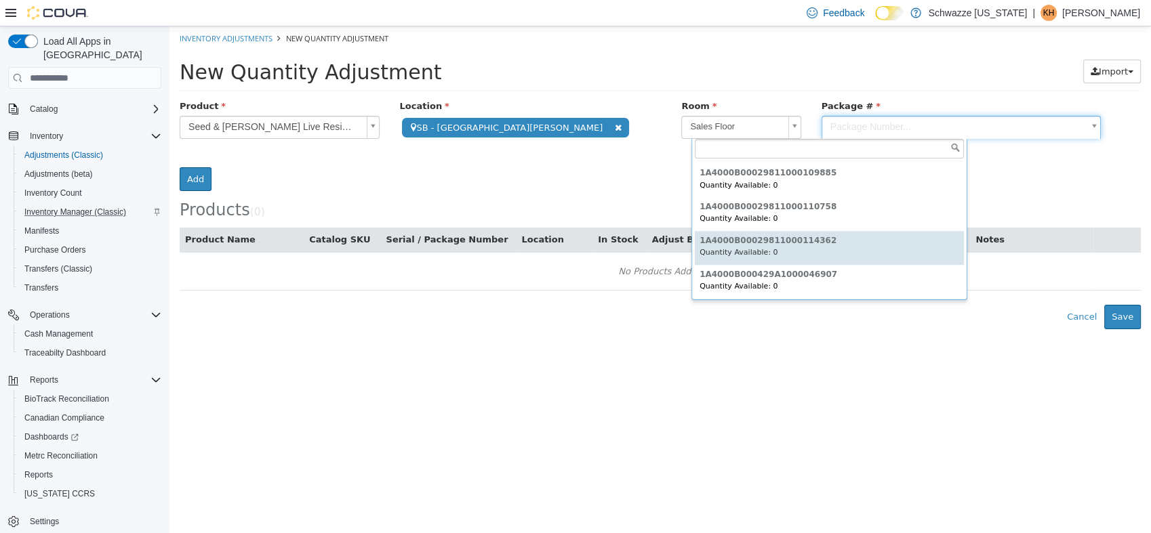
type input "**********"
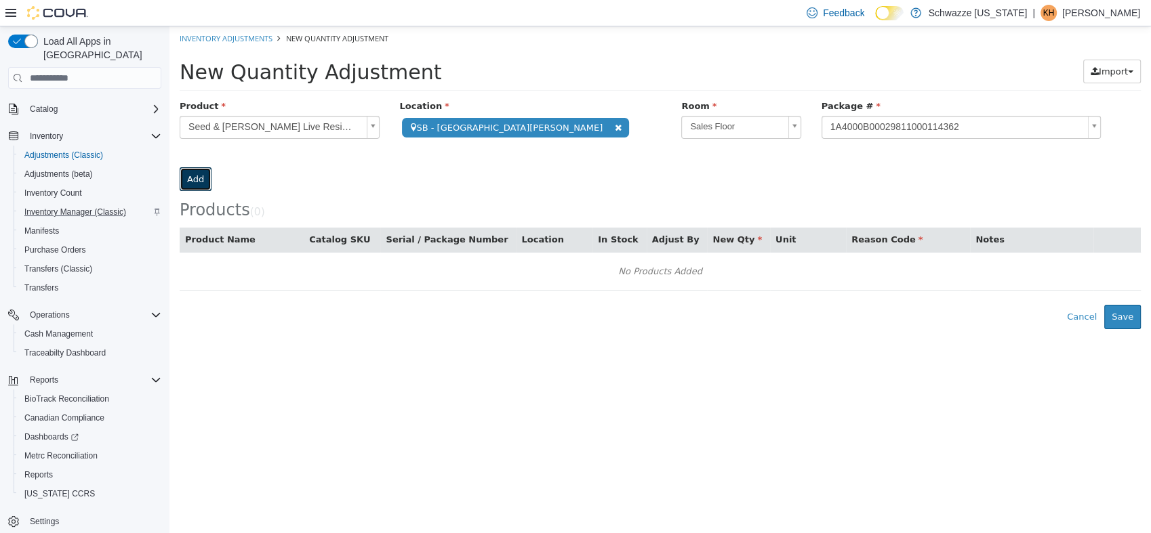
click at [211, 167] on button "Add" at bounding box center [196, 179] width 32 height 24
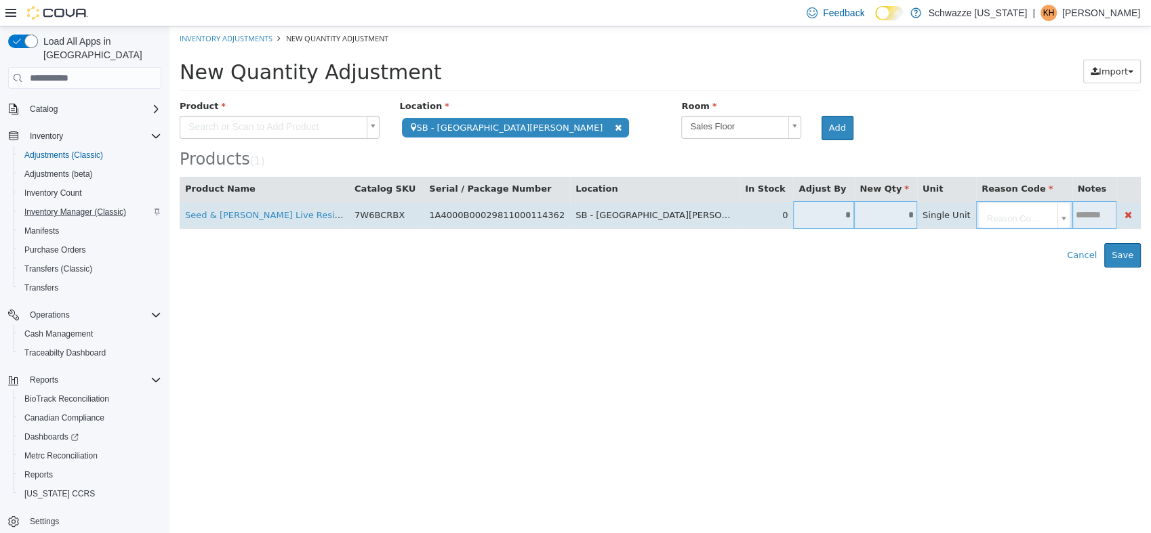
click at [793, 207] on td "*" at bounding box center [823, 215] width 61 height 28
click at [793, 210] on input "*" at bounding box center [823, 215] width 61 height 10
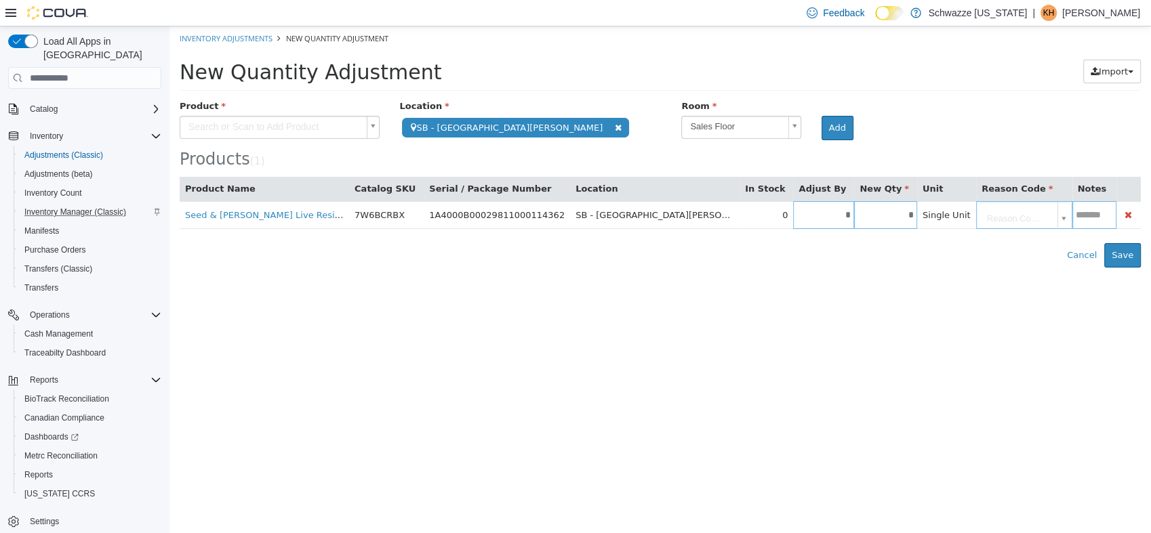
type input "*"
click at [802, 268] on html "**********" at bounding box center [659, 146] width 981 height 241
click at [866, 215] on body "**********" at bounding box center [659, 146] width 981 height 241
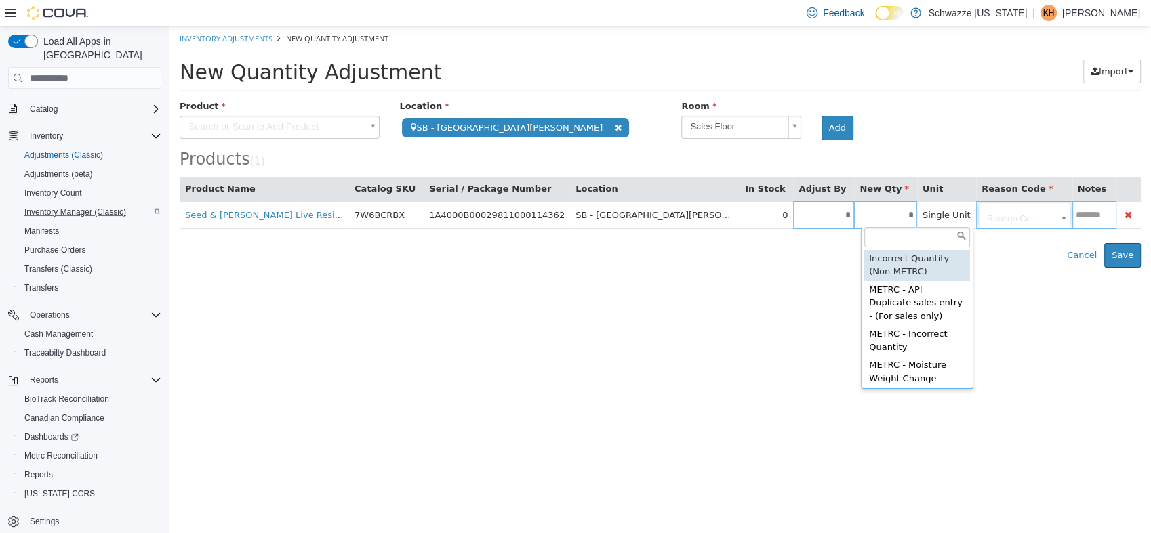
type input "**********"
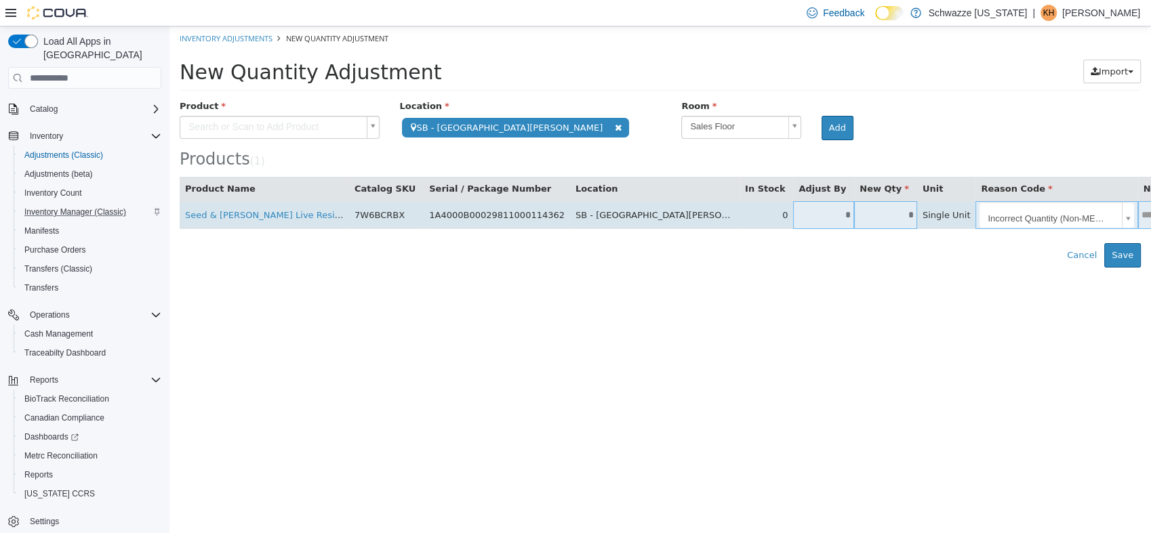
click at [1138, 211] on input "text" at bounding box center [1159, 215] width 42 height 10
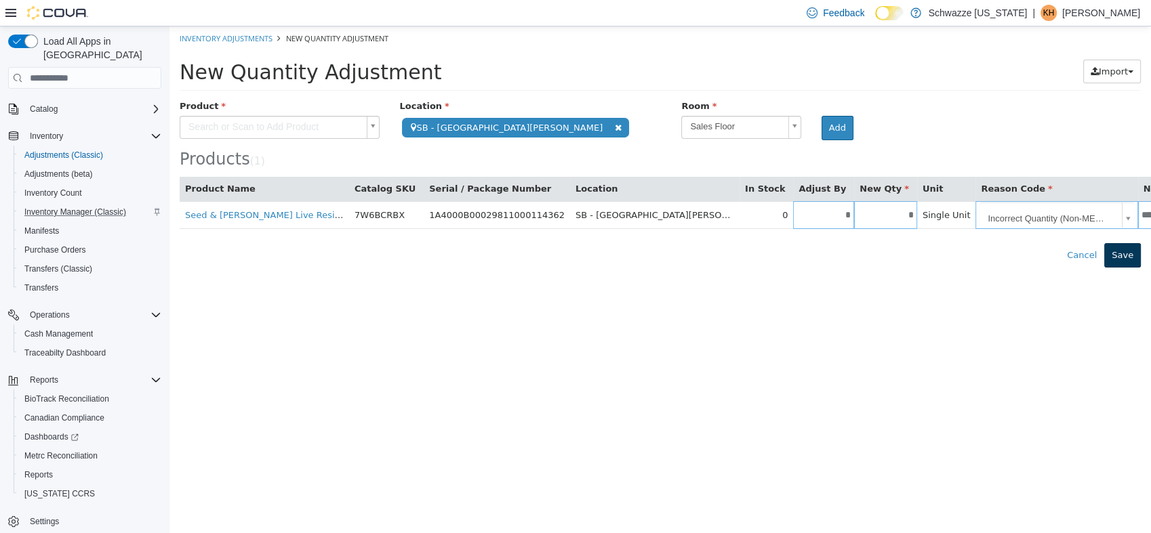
type input "*******"
click at [1115, 260] on button "Save" at bounding box center [1122, 255] width 37 height 24
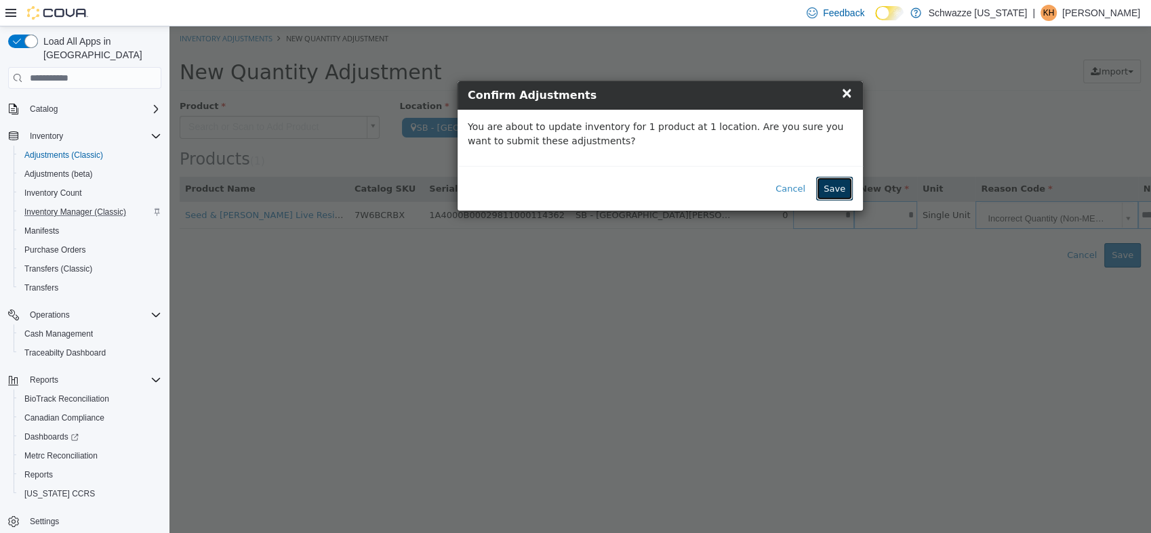
click at [835, 183] on button "Save" at bounding box center [834, 189] width 37 height 24
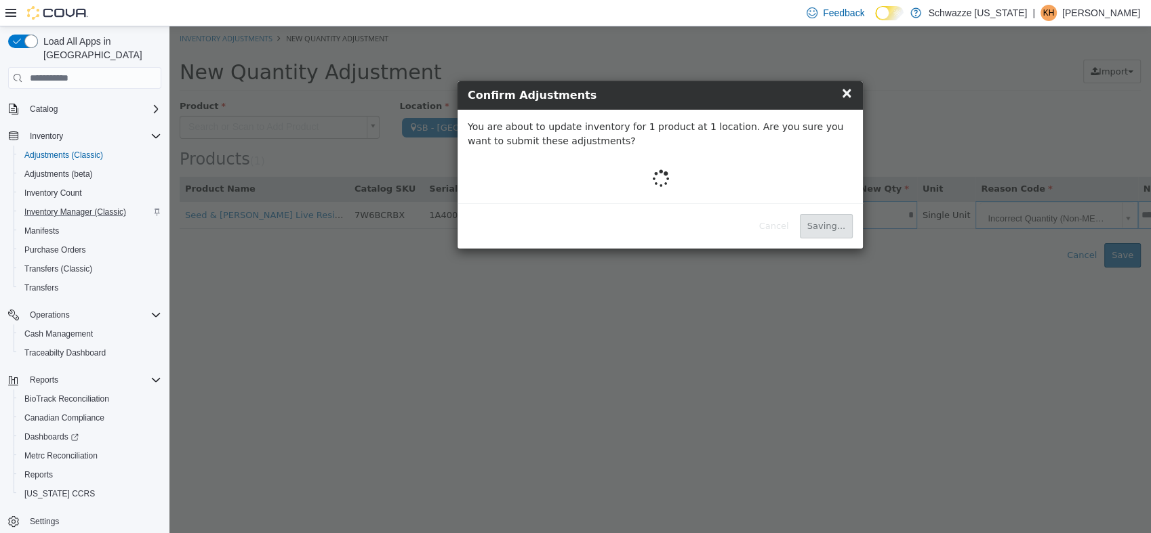
click at [829, 288] on div "× x Confirm Adjustments You are about to update inventory for 1 product at 1 lo…" at bounding box center [659, 279] width 981 height 507
click at [853, 297] on div "× x Confirm Adjustments You are about to update inventory for 1 product at 1 lo…" at bounding box center [659, 279] width 981 height 507
